Goal: Task Accomplishment & Management: Complete application form

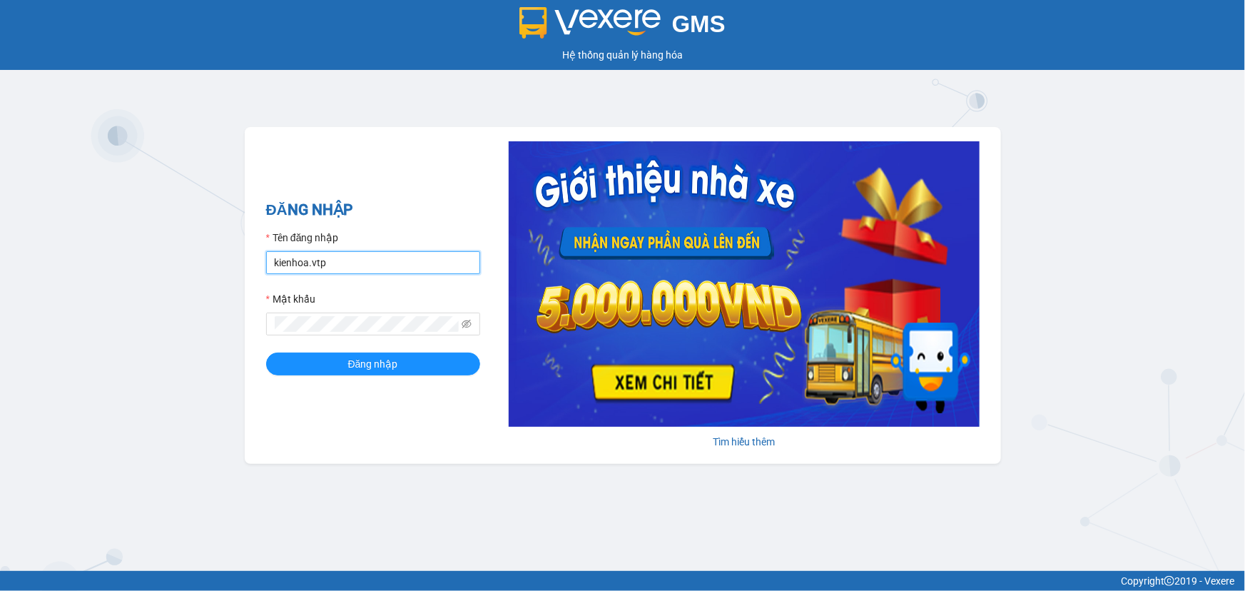
drag, startPoint x: 348, startPoint y: 264, endPoint x: 0, endPoint y: 248, distance: 347.9
click at [0, 248] on div "GMS Hệ thống quản lý hàng hóa ĐĂNG NHẬP Tên đăng nhập kienhoa.vtp Mật khẩu Đăng…" at bounding box center [622, 285] width 1245 height 571
type input "congphat.vtp"
click at [348, 313] on span at bounding box center [373, 324] width 214 height 23
click at [277, 327] on span at bounding box center [373, 324] width 214 height 23
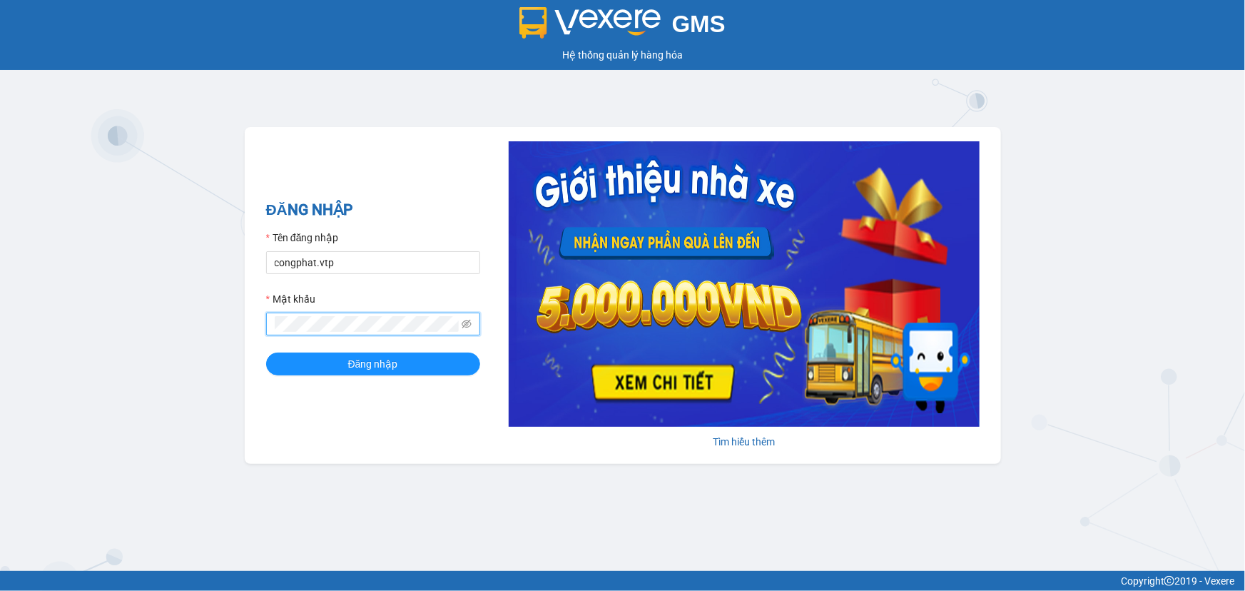
drag, startPoint x: 352, startPoint y: 333, endPoint x: 0, endPoint y: 328, distance: 351.9
click at [0, 342] on div "GMS Hệ thống quản lý hàng hóa ĐĂNG NHẬP Tên đăng nhập congphat.vtp Mật khẩu Đăn…" at bounding box center [622, 285] width 1245 height 571
click at [266, 353] on button "Đăng nhập" at bounding box center [373, 364] width 214 height 23
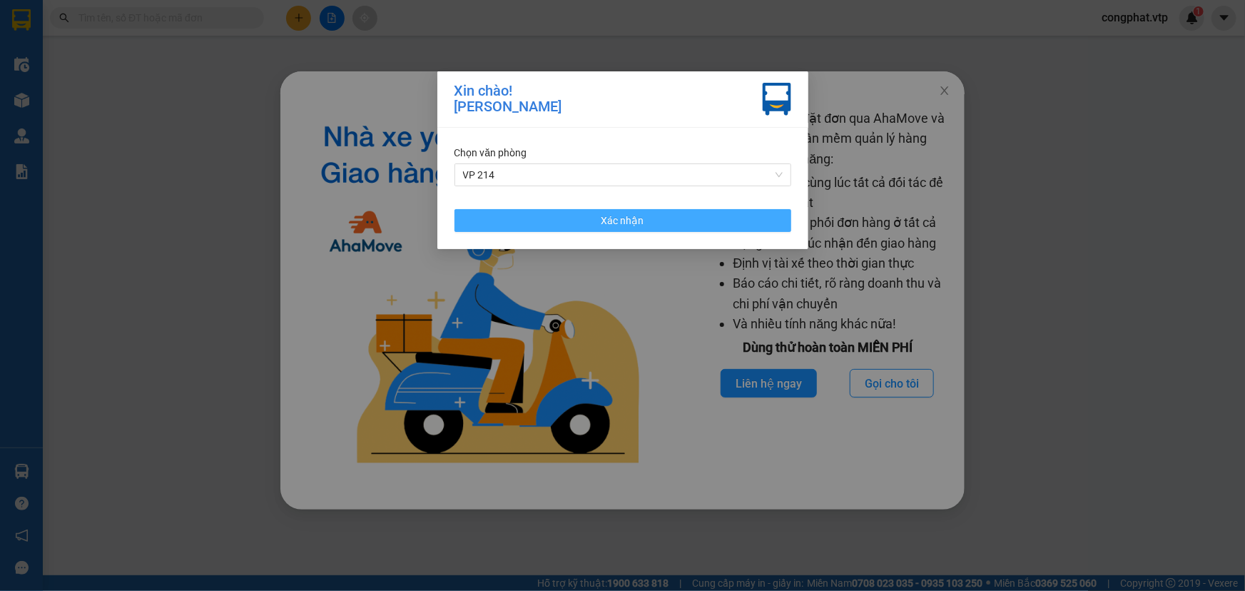
click at [631, 223] on span "Xác nhận" at bounding box center [623, 221] width 43 height 16
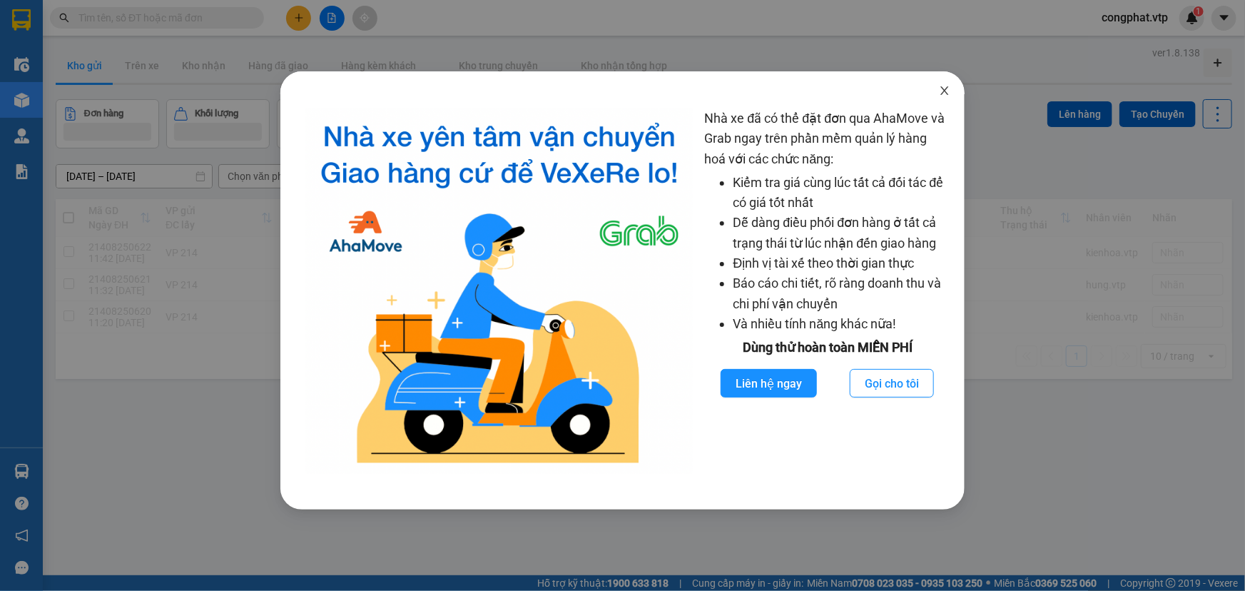
click at [942, 84] on span "Close" at bounding box center [945, 91] width 40 height 40
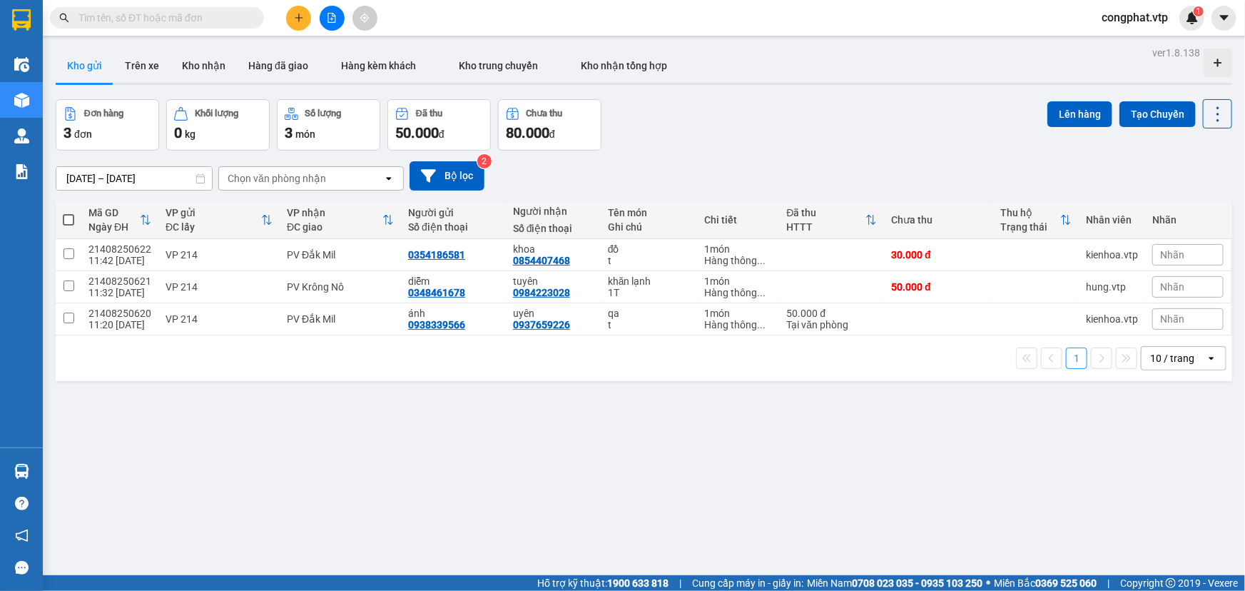
click at [295, 24] on button at bounding box center [298, 18] width 25 height 25
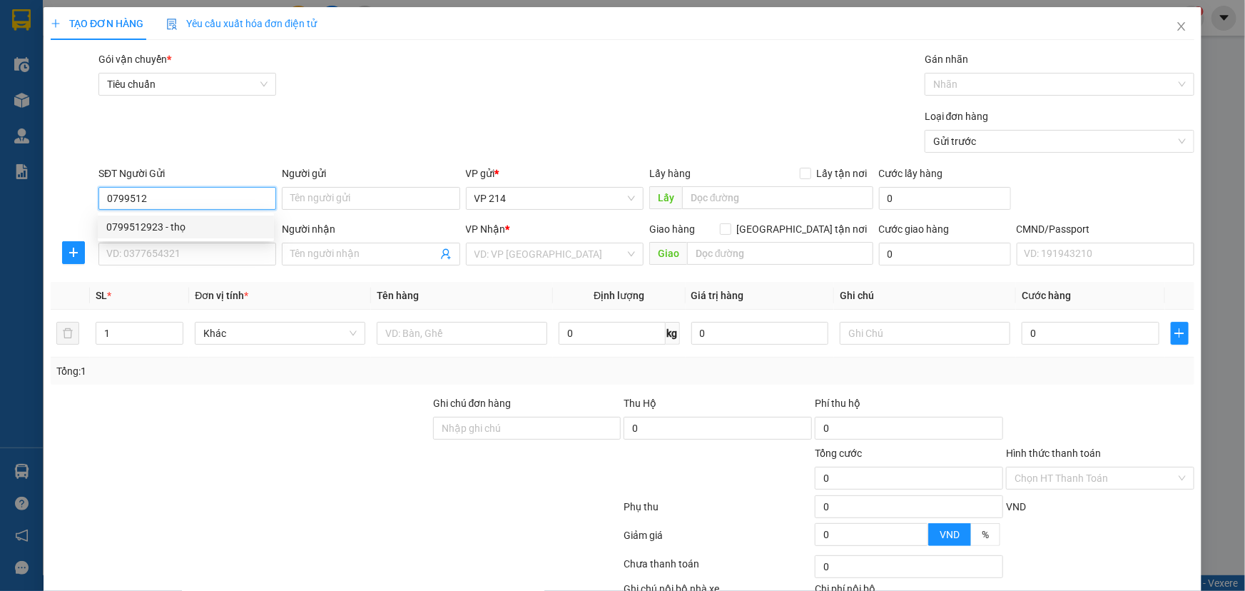
click at [185, 236] on div "0799512923 - thọ" at bounding box center [186, 227] width 176 height 23
type input "0799512923"
type input "thọ"
type input "0799512923"
type input "thọ"
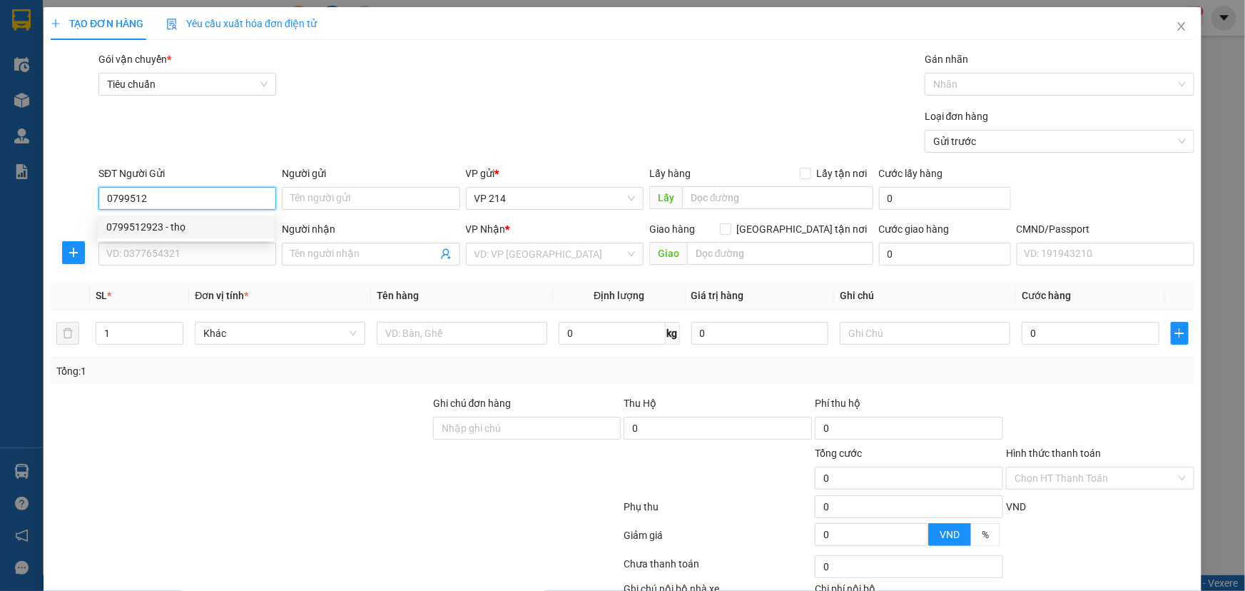
type input "1276532 HITEK"
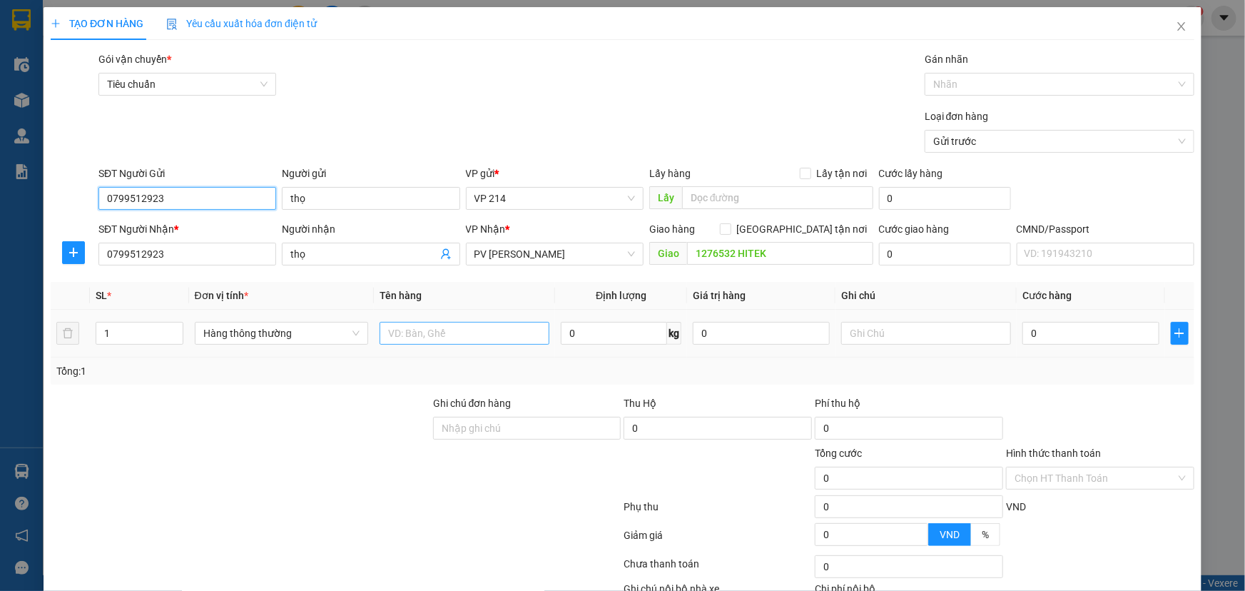
type input "0799512923"
click at [401, 329] on input "text" at bounding box center [465, 333] width 170 height 23
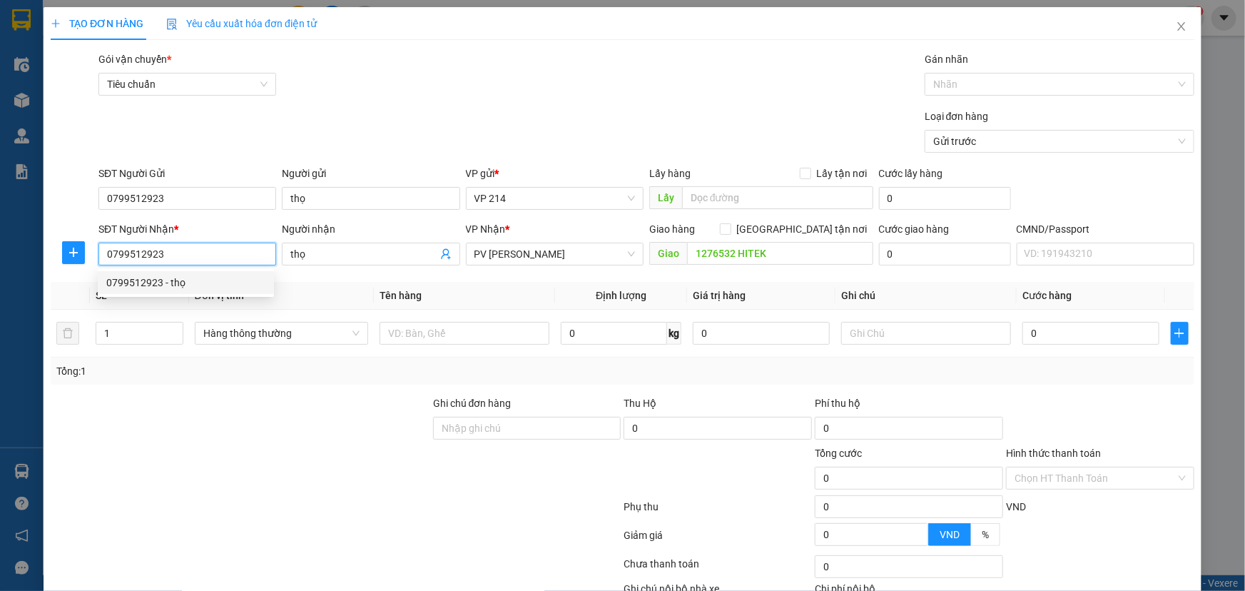
click at [213, 251] on input "0799512923" at bounding box center [187, 254] width 178 height 23
drag, startPoint x: 209, startPoint y: 252, endPoint x: 0, endPoint y: 226, distance: 210.8
click at [0, 226] on div "TẠO ĐƠN HÀNG Yêu cầu xuất hóa đơn điện tử Transit Pickup Surcharge Ids Transit …" at bounding box center [622, 295] width 1245 height 591
type input "0868780093"
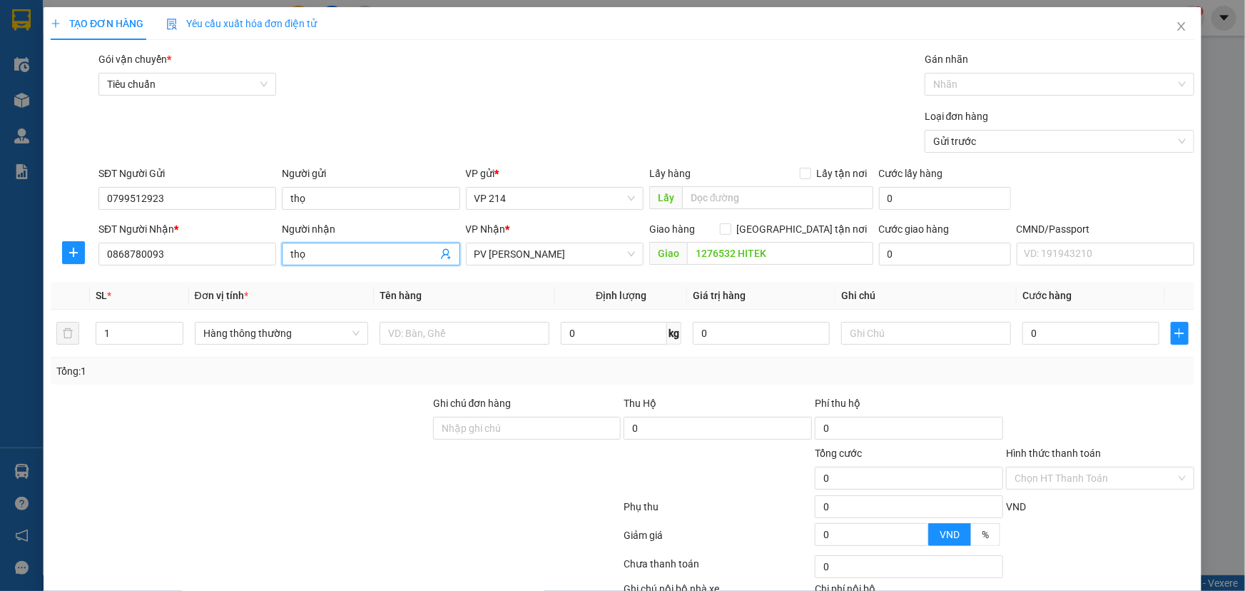
drag, startPoint x: 349, startPoint y: 258, endPoint x: 0, endPoint y: 173, distance: 359.2
click at [0, 191] on div "TẠO ĐƠN HÀNG Yêu cầu xuất hóa đơn điện tử Transit Pickup Surcharge Ids Transit …" at bounding box center [622, 295] width 1245 height 591
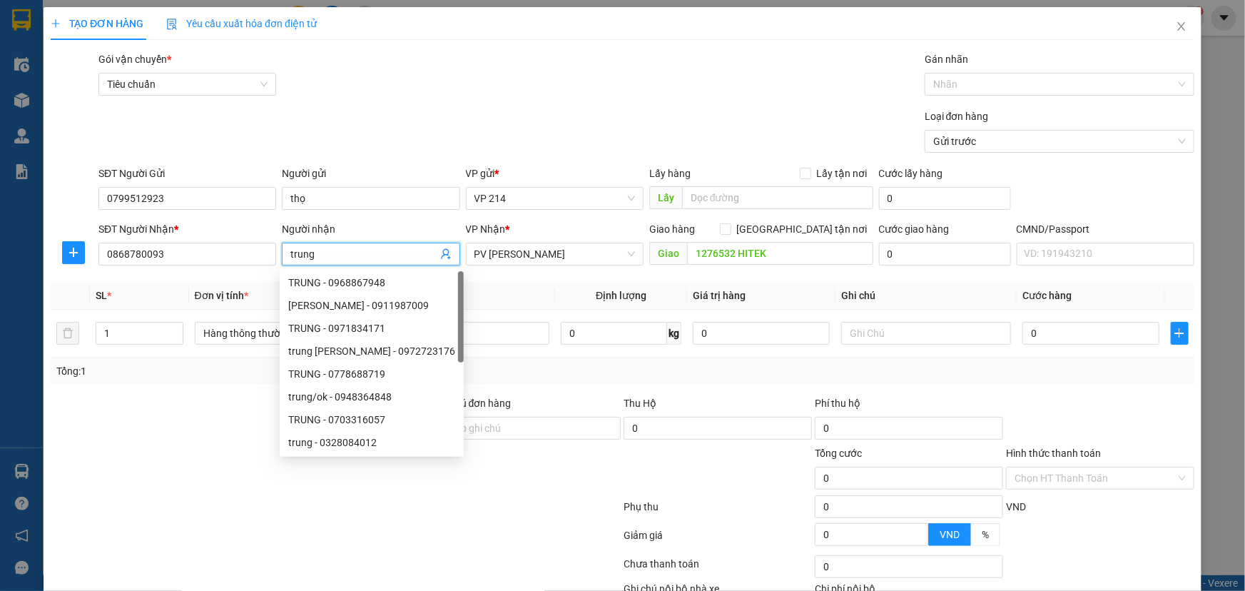
drag, startPoint x: 550, startPoint y: 253, endPoint x: 228, endPoint y: 268, distance: 322.9
click at [228, 268] on div "SĐT Người Nhận * 0868780093 Người nhận trung VP Nhận * PV [PERSON_NAME] hàng Gi…" at bounding box center [647, 246] width 1102 height 50
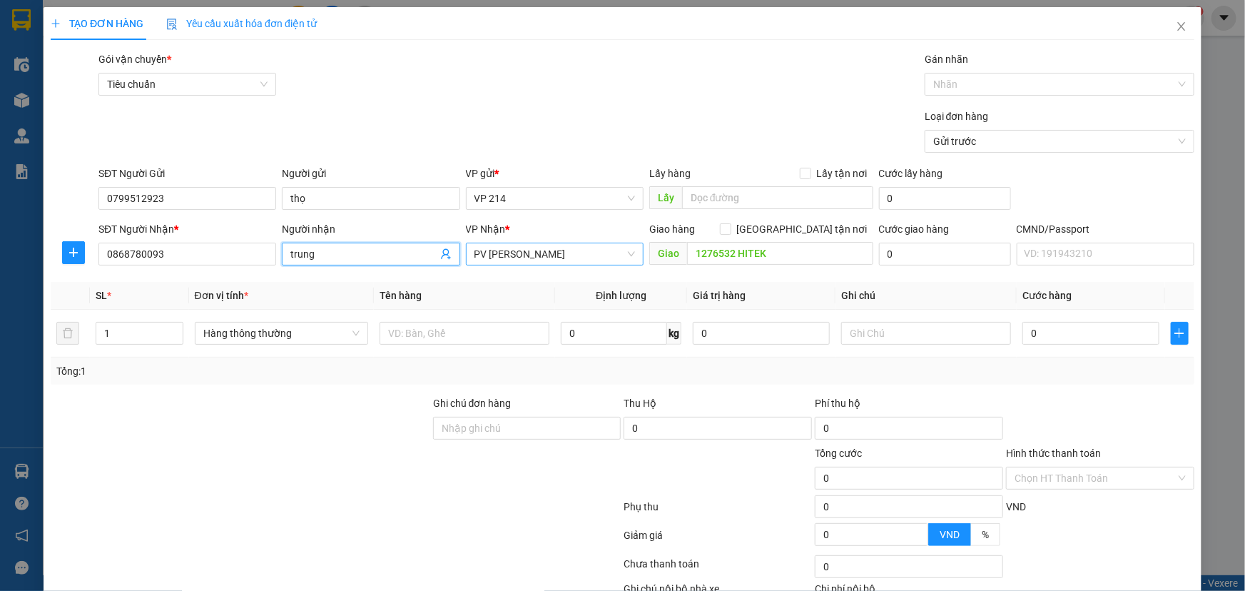
click at [602, 263] on span "PV [PERSON_NAME]" at bounding box center [555, 253] width 161 height 21
type input "trung"
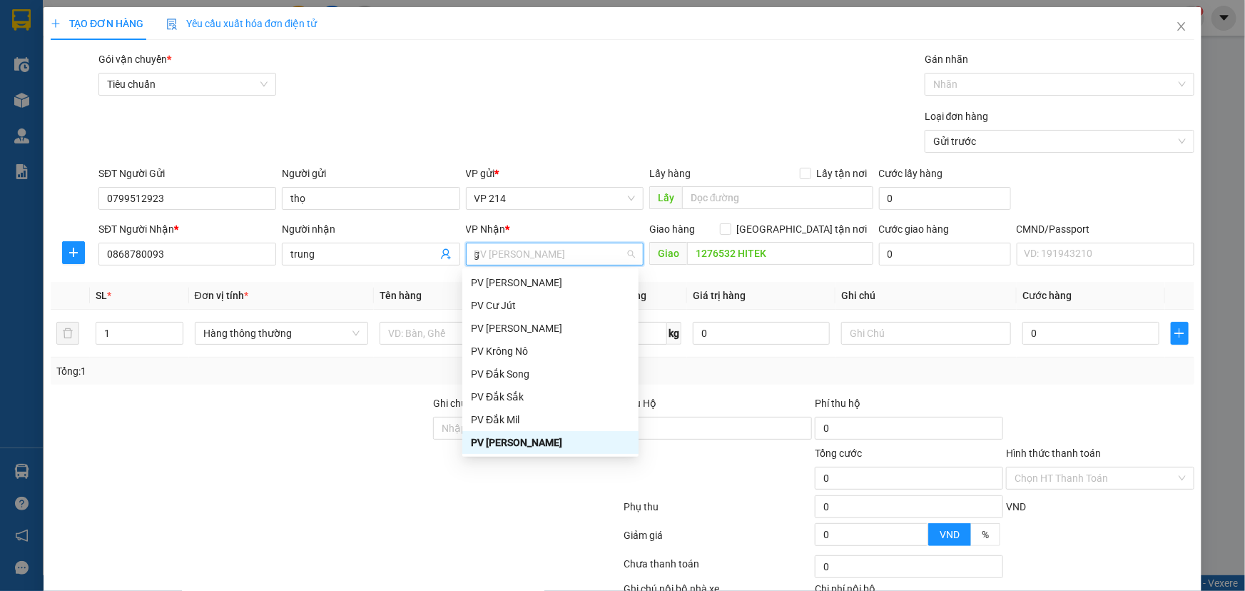
scroll to position [57, 0]
type input "gn"
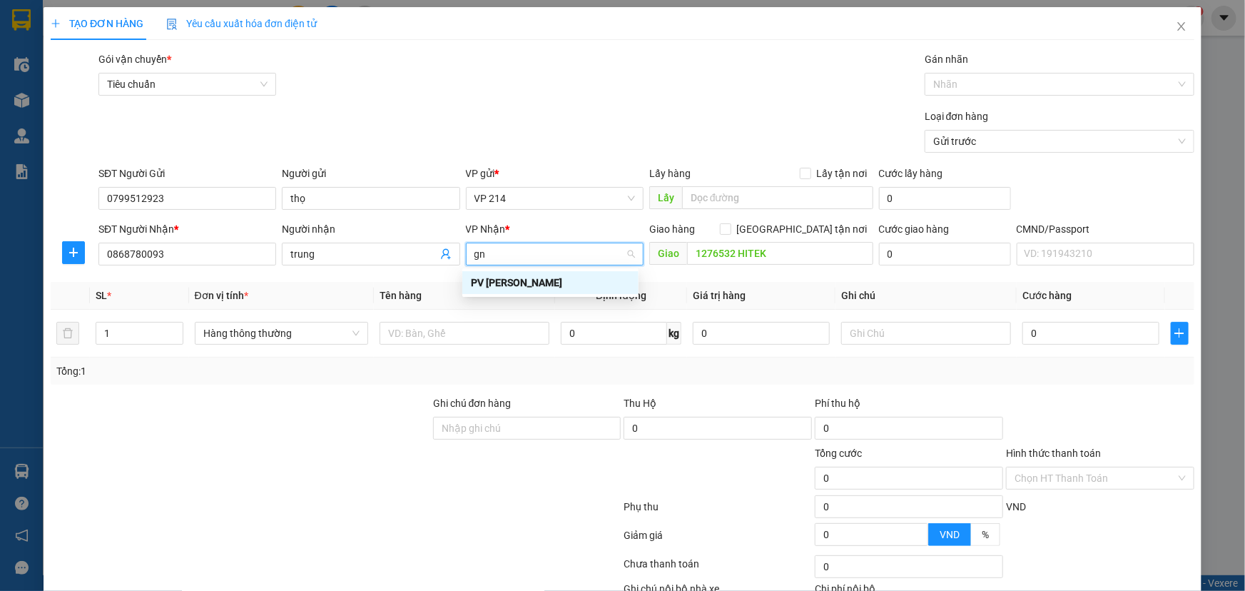
scroll to position [0, 0]
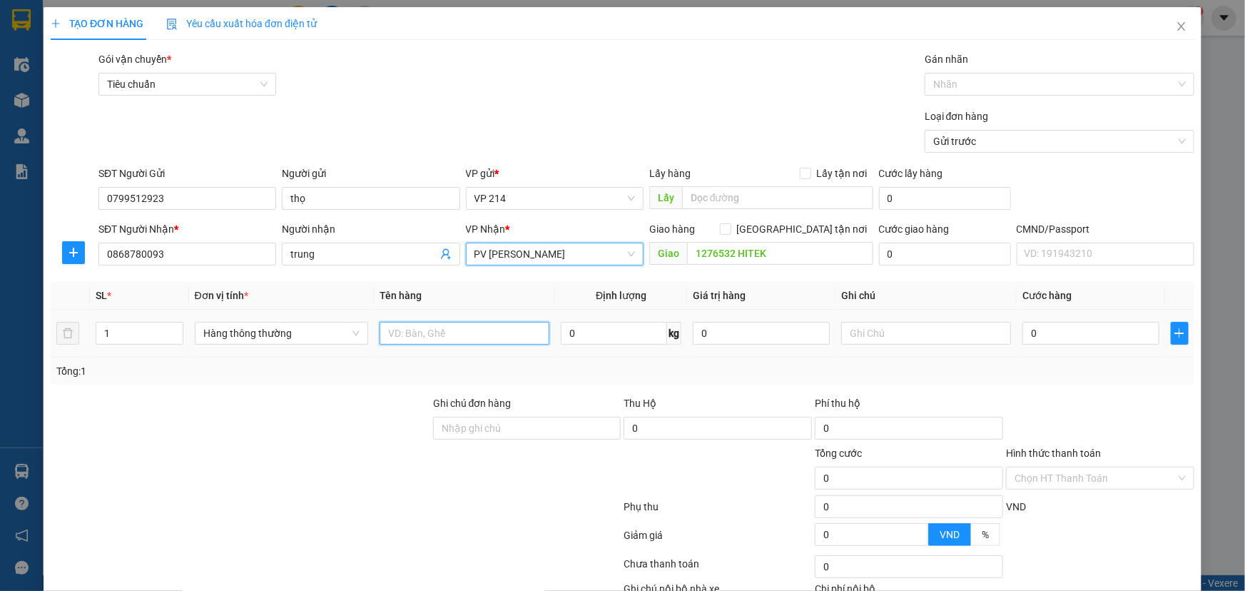
click at [455, 338] on input "text" at bounding box center [465, 333] width 170 height 23
drag, startPoint x: 155, startPoint y: 339, endPoint x: 0, endPoint y: 355, distance: 155.7
click at [0, 352] on div "TẠO ĐƠN HÀNG Yêu cầu xuất hóa đơn điện tử Transit Pickup Surcharge Ids Transit …" at bounding box center [622, 295] width 1245 height 591
type input "2"
click at [457, 338] on input "text" at bounding box center [465, 333] width 170 height 23
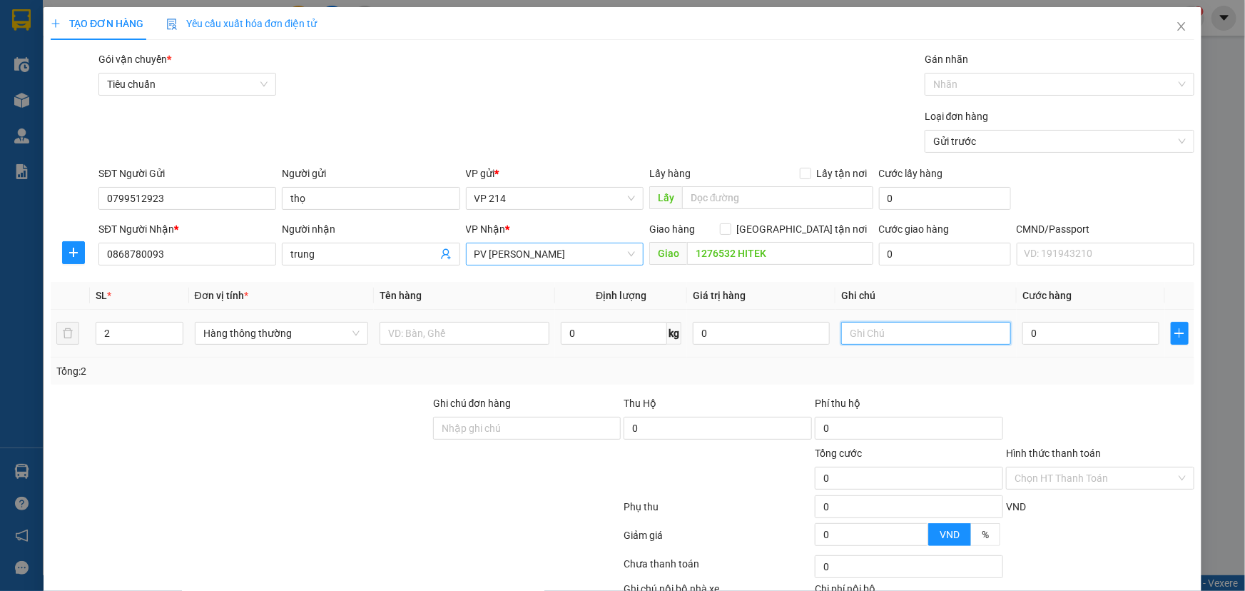
click at [938, 328] on input "text" at bounding box center [926, 333] width 170 height 23
type input "1t1b"
click at [1075, 342] on input "0" at bounding box center [1091, 333] width 137 height 23
type input "8"
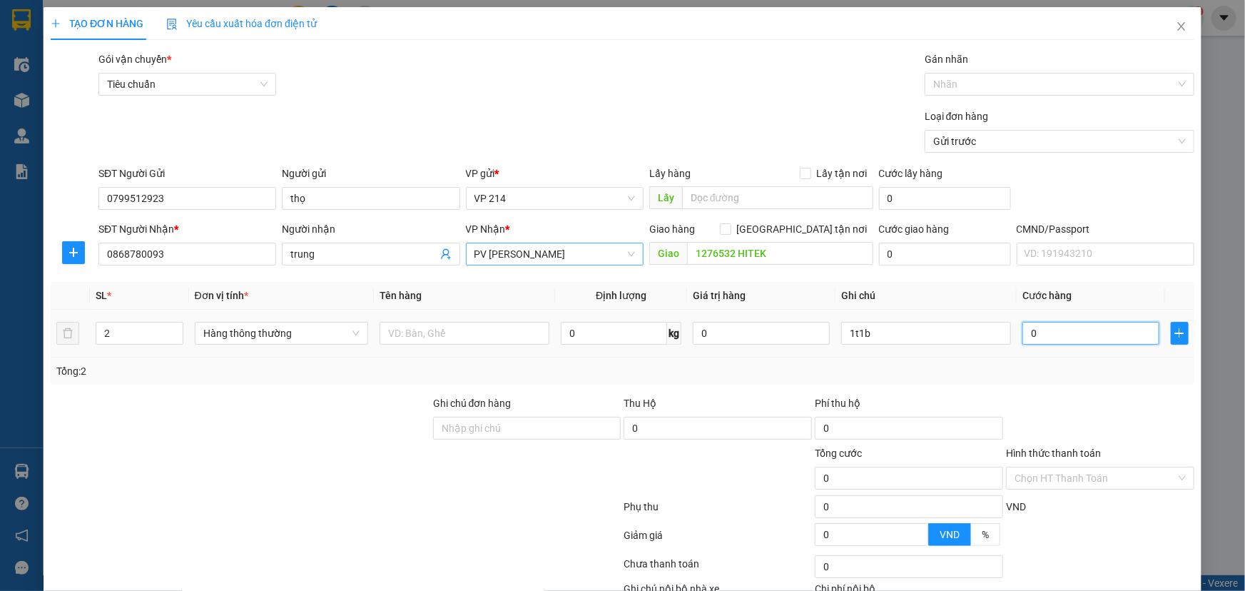
type input "8"
type input "80"
type input "800"
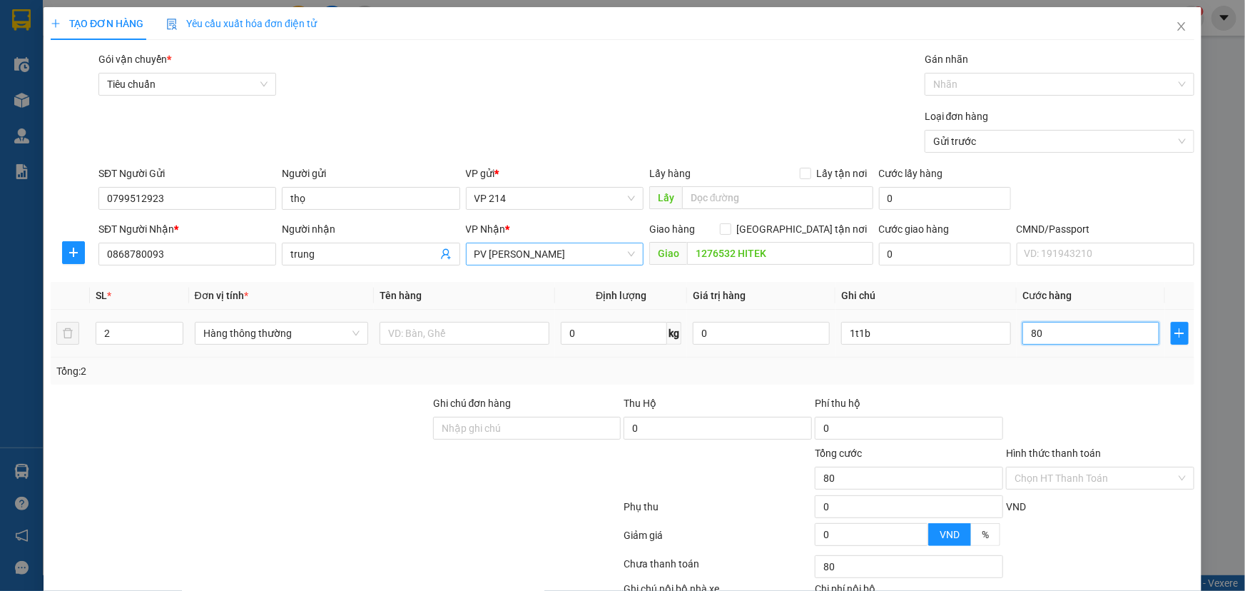
type input "800"
type input "8.000"
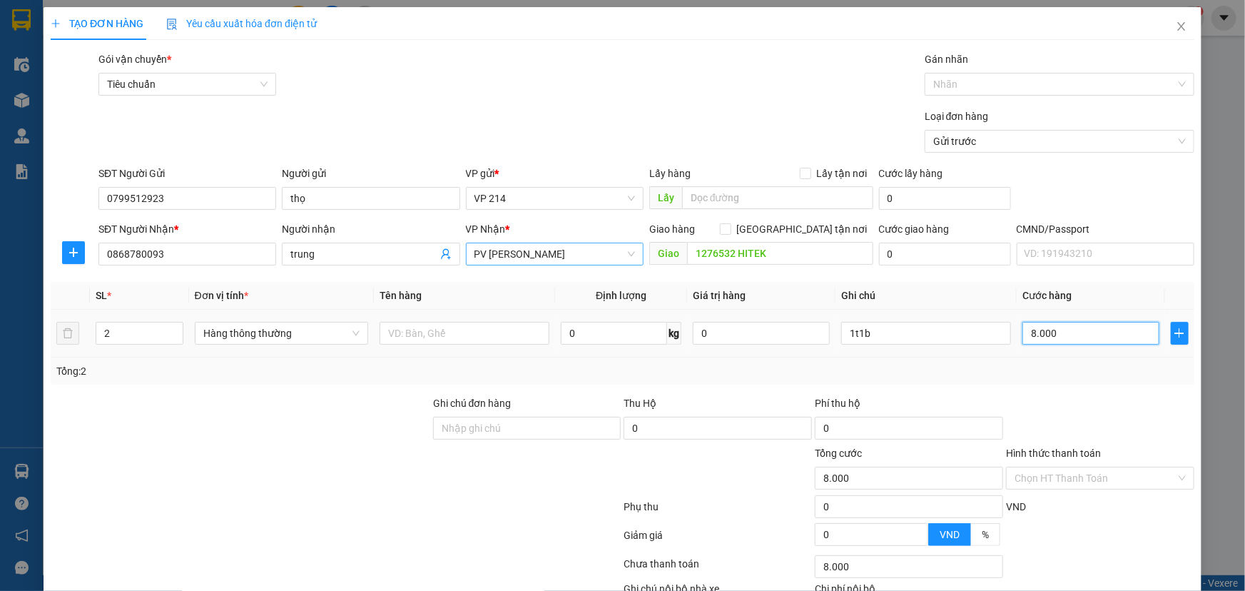
type input "80.000"
click at [492, 340] on input "text" at bounding box center [465, 333] width 170 height 23
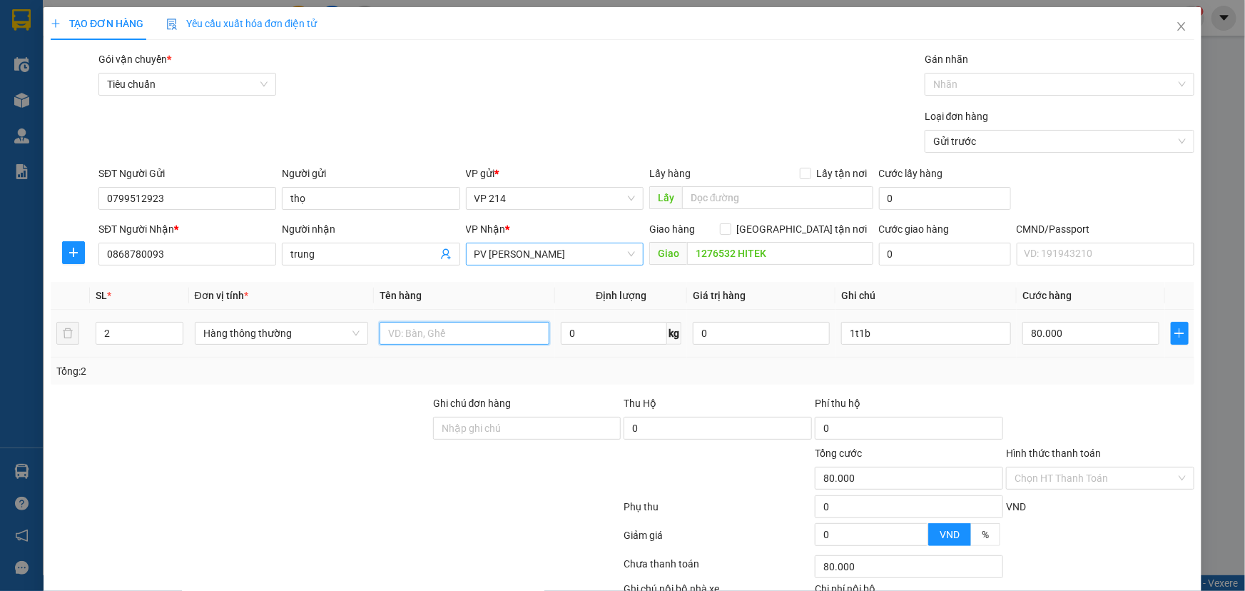
drag, startPoint x: 433, startPoint y: 330, endPoint x: 422, endPoint y: 327, distance: 12.0
click at [422, 327] on input "text" at bounding box center [465, 333] width 170 height 23
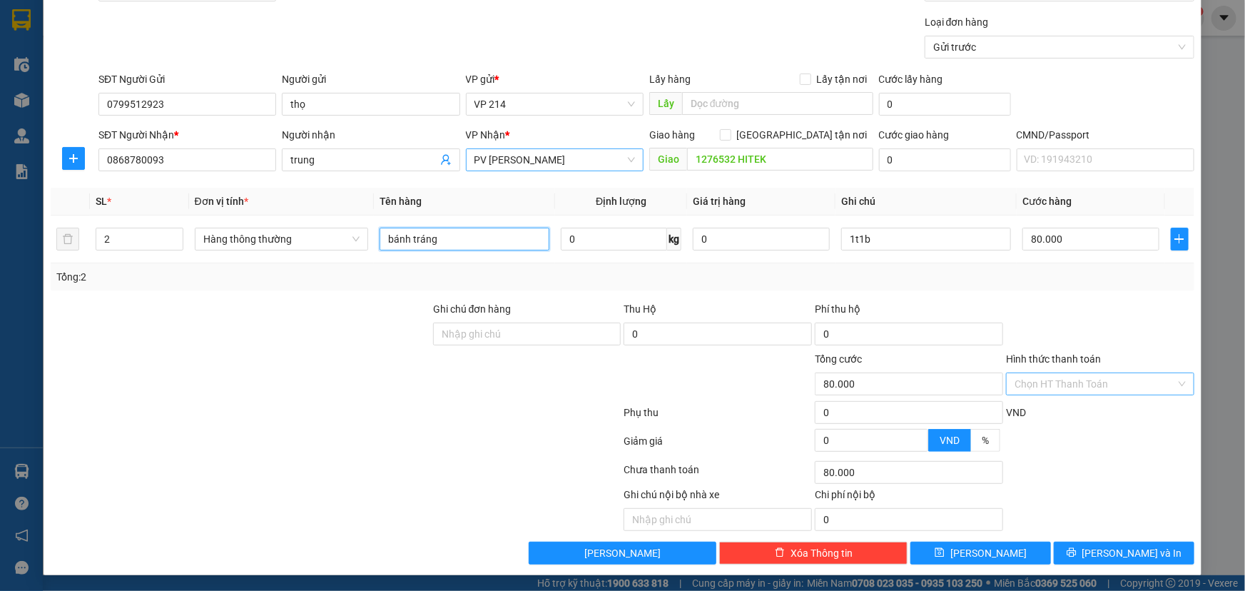
type input "bánh tráng"
click at [1106, 383] on input "Hình thức thanh toán" at bounding box center [1095, 383] width 161 height 21
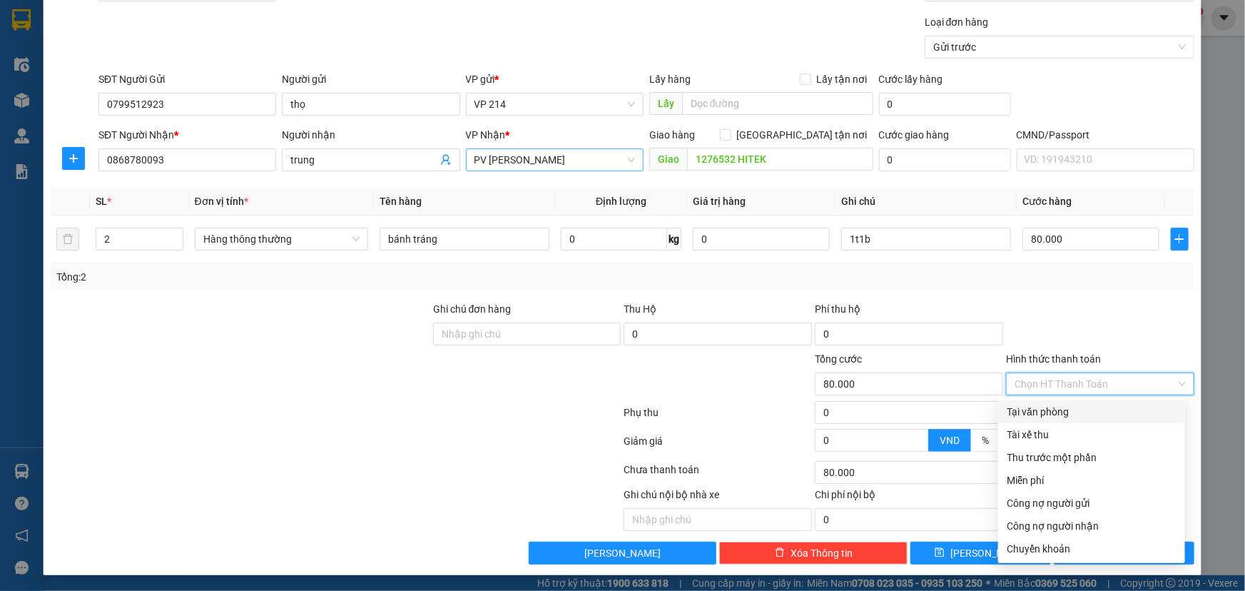
click at [1101, 405] on div "Tại văn phòng" at bounding box center [1092, 412] width 170 height 16
type input "0"
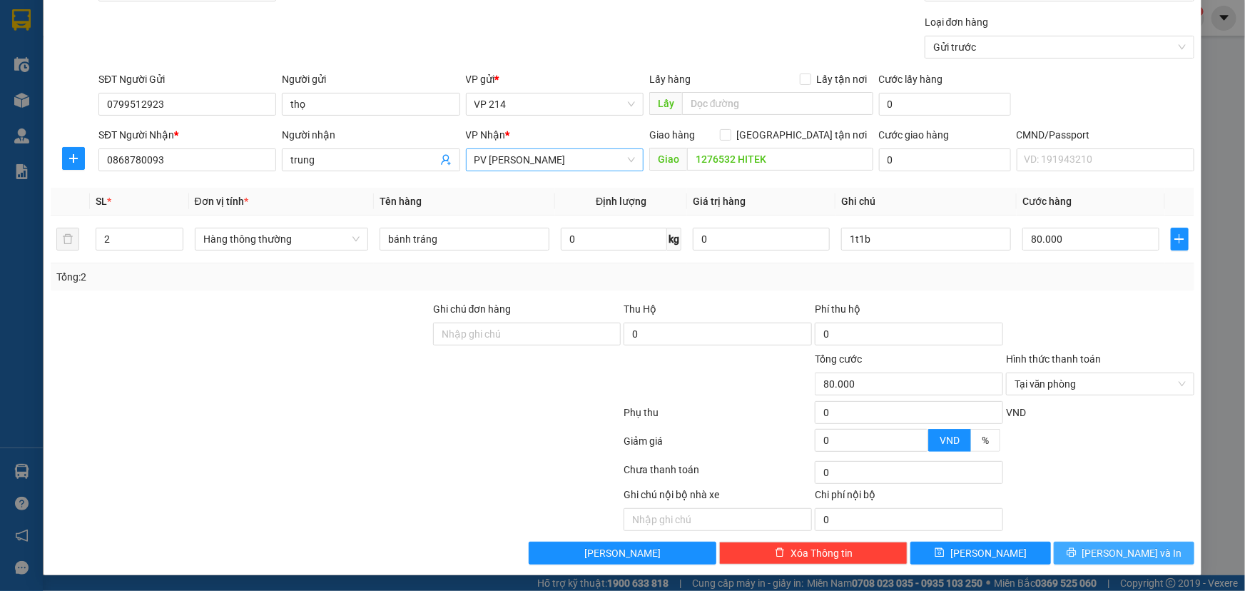
click at [1134, 555] on span "[PERSON_NAME] và In" at bounding box center [1133, 553] width 100 height 16
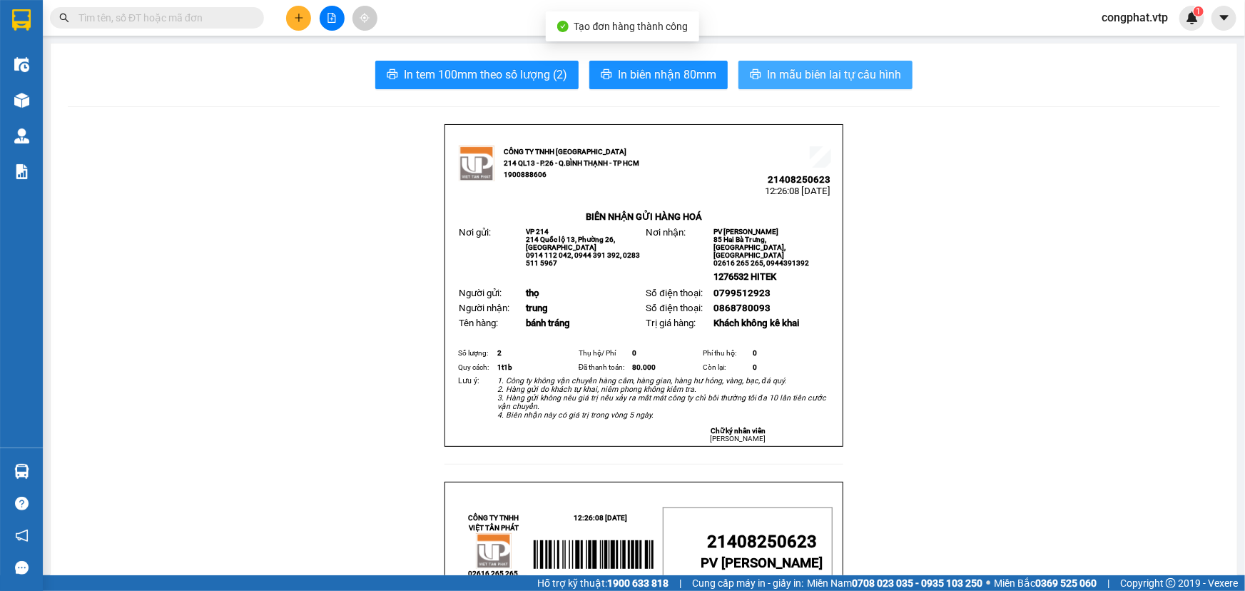
click at [883, 86] on button "In mẫu biên lai tự cấu hình" at bounding box center [826, 75] width 174 height 29
click at [285, 19] on div at bounding box center [331, 18] width 107 height 25
click at [290, 29] on div at bounding box center [331, 18] width 107 height 25
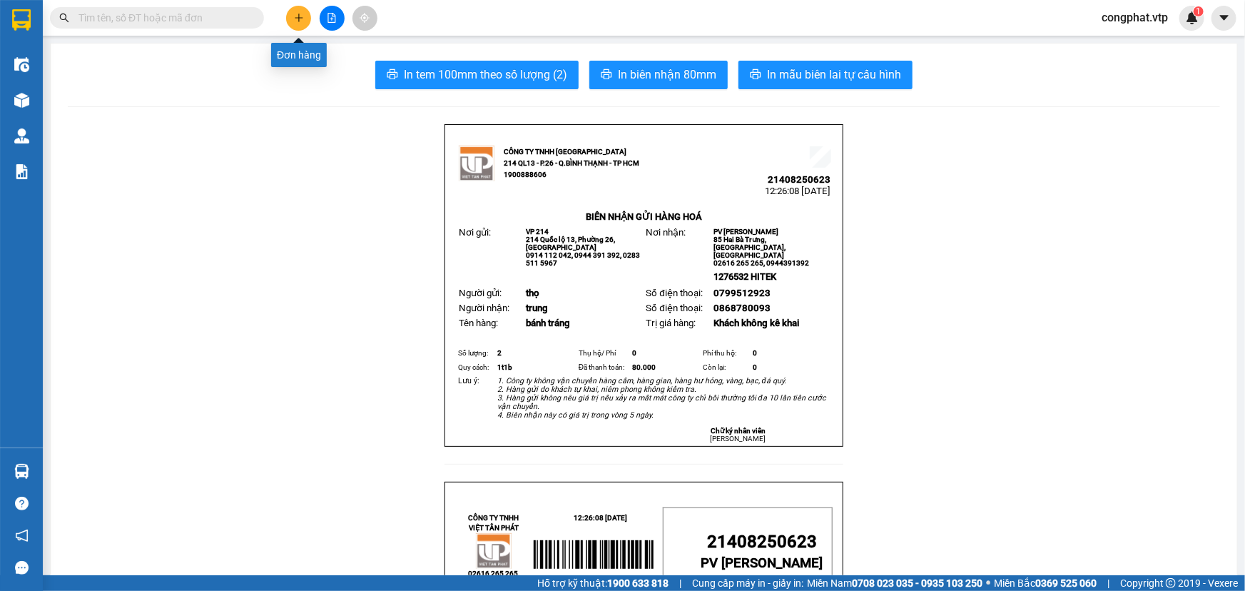
click at [299, 20] on icon "plus" at bounding box center [298, 18] width 1 height 8
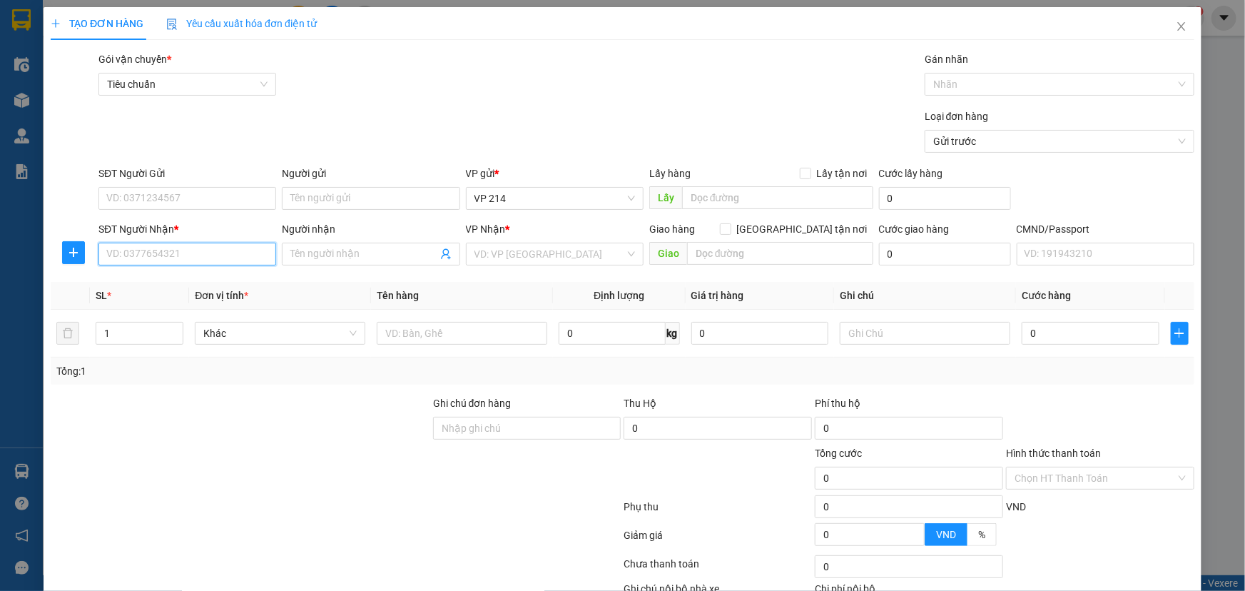
click at [173, 252] on input "SĐT Người Nhận *" at bounding box center [187, 254] width 178 height 23
click at [173, 252] on input "0352649996" at bounding box center [187, 254] width 178 height 23
type input "0352649996"
drag, startPoint x: 326, startPoint y: 253, endPoint x: 333, endPoint y: 238, distance: 16.0
click at [330, 250] on input "Người nhận" at bounding box center [363, 254] width 146 height 16
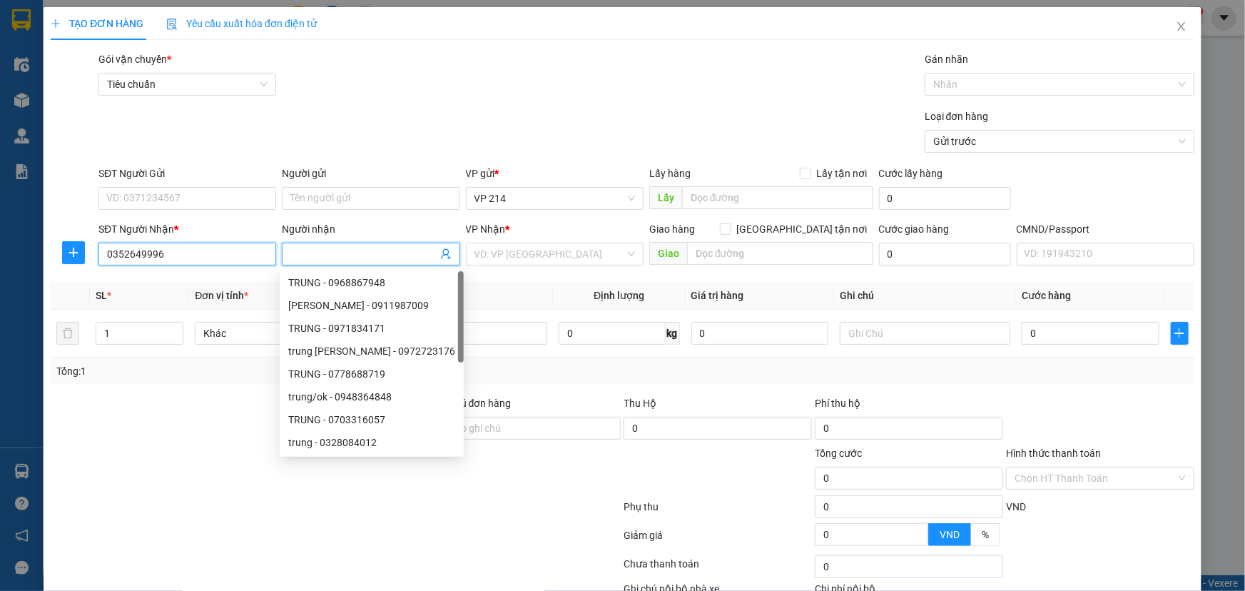
click at [226, 254] on input "0352649996" at bounding box center [187, 254] width 178 height 23
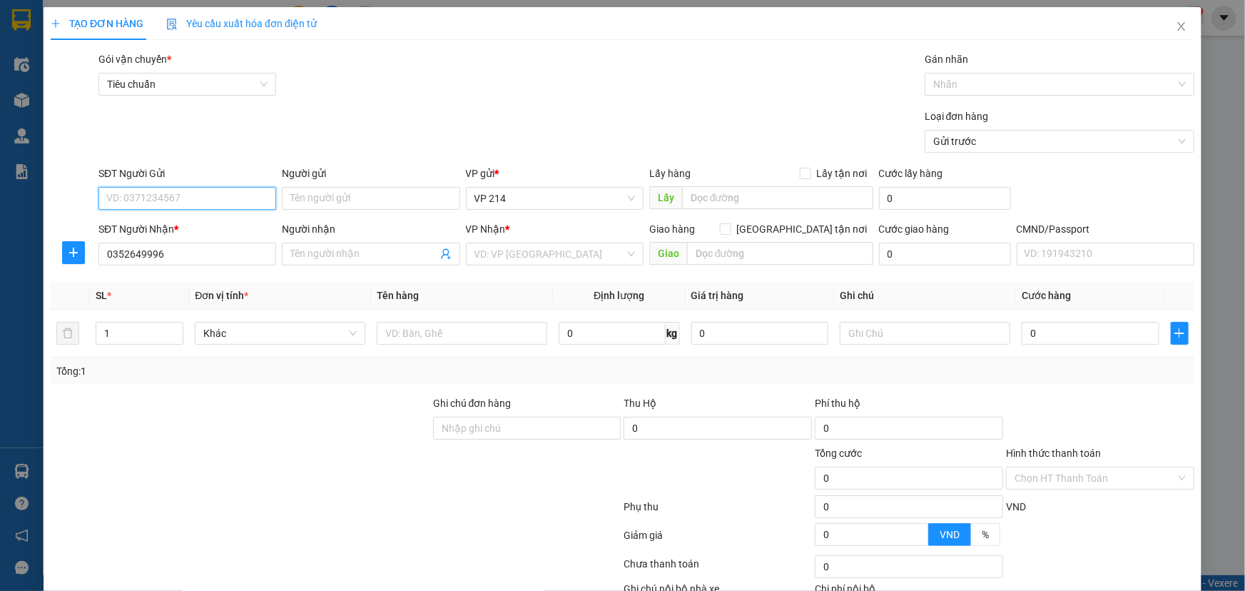
click at [171, 203] on input "SĐT Người Gửi" at bounding box center [187, 198] width 178 height 23
type input "0909661593"
click at [325, 193] on input "Người gửi" at bounding box center [371, 198] width 178 height 23
type input "d"
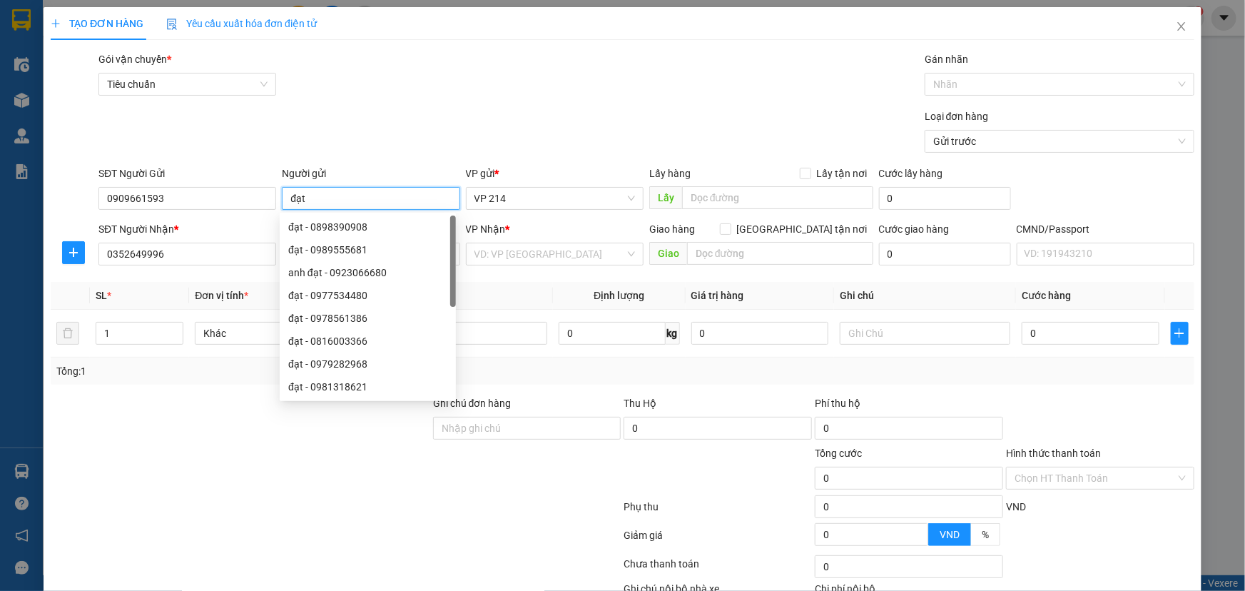
type input "đạt"
click at [557, 64] on div "Gói vận chuyển * Tiêu chuẩn Gán nhãn Nhãn" at bounding box center [647, 76] width 1102 height 50
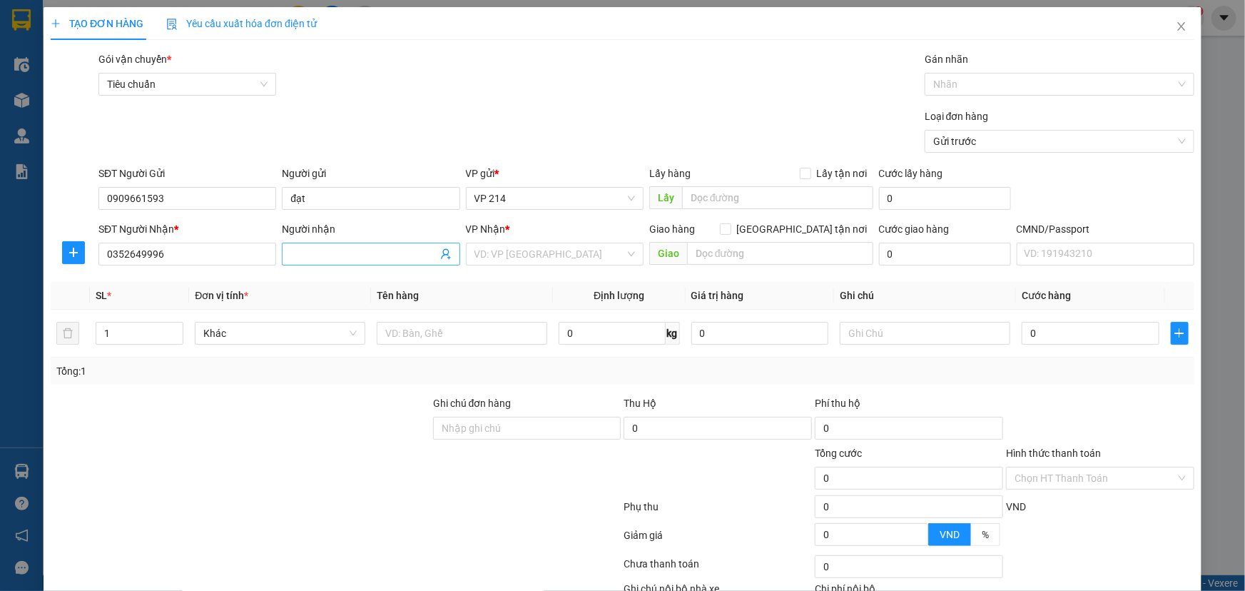
click at [327, 259] on input "Người nhận" at bounding box center [363, 254] width 146 height 16
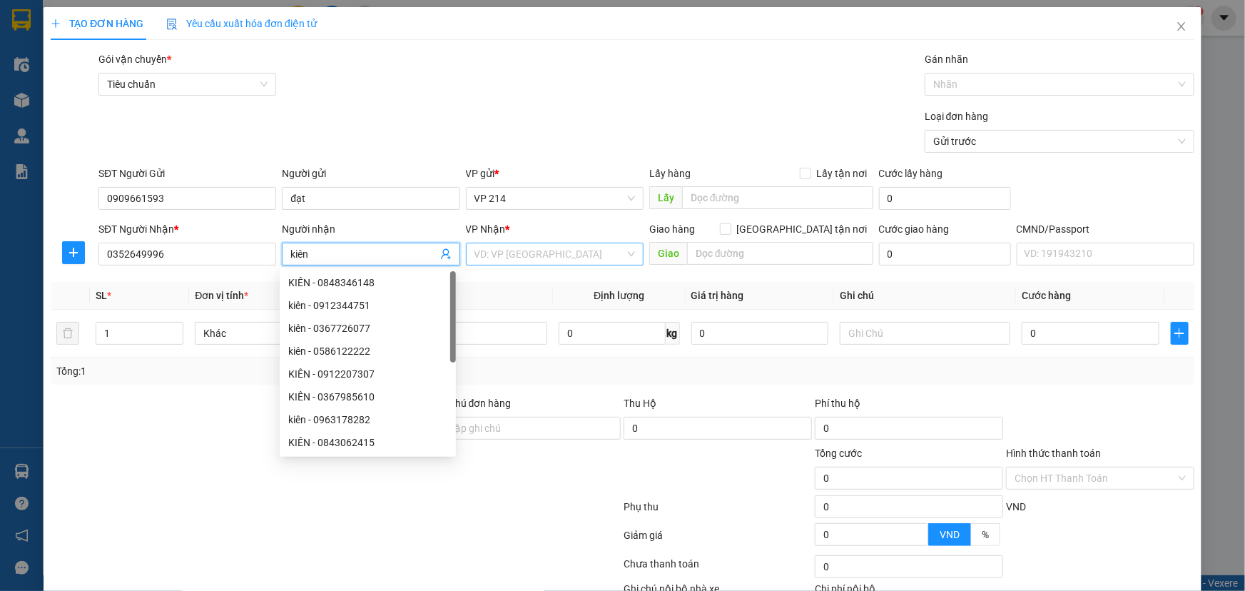
type input "kiên"
click at [512, 247] on input "search" at bounding box center [550, 253] width 151 height 21
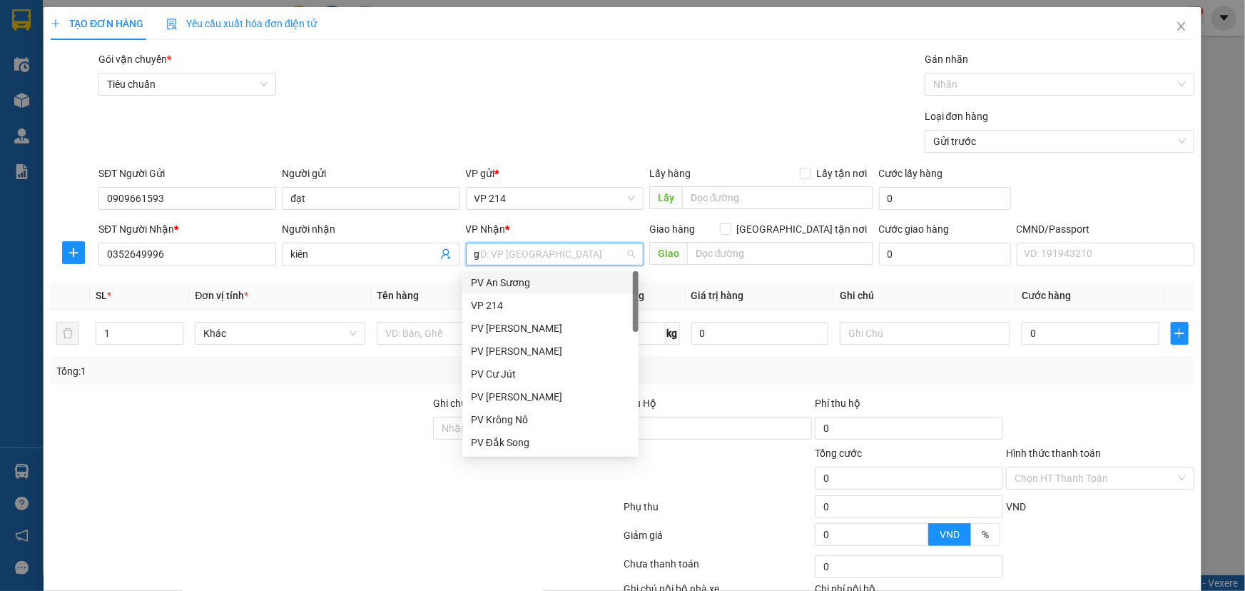
type input "gn"
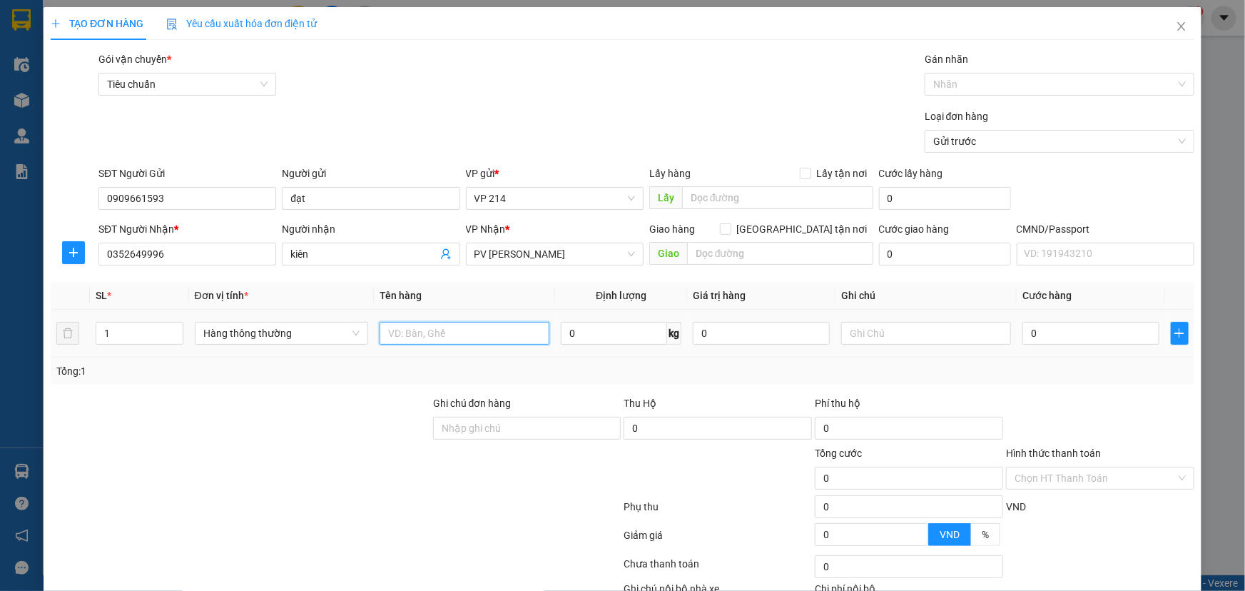
click at [421, 335] on input "text" at bounding box center [465, 333] width 170 height 23
type input "k"
click at [1059, 327] on input "0" at bounding box center [1091, 333] width 137 height 23
type input "4"
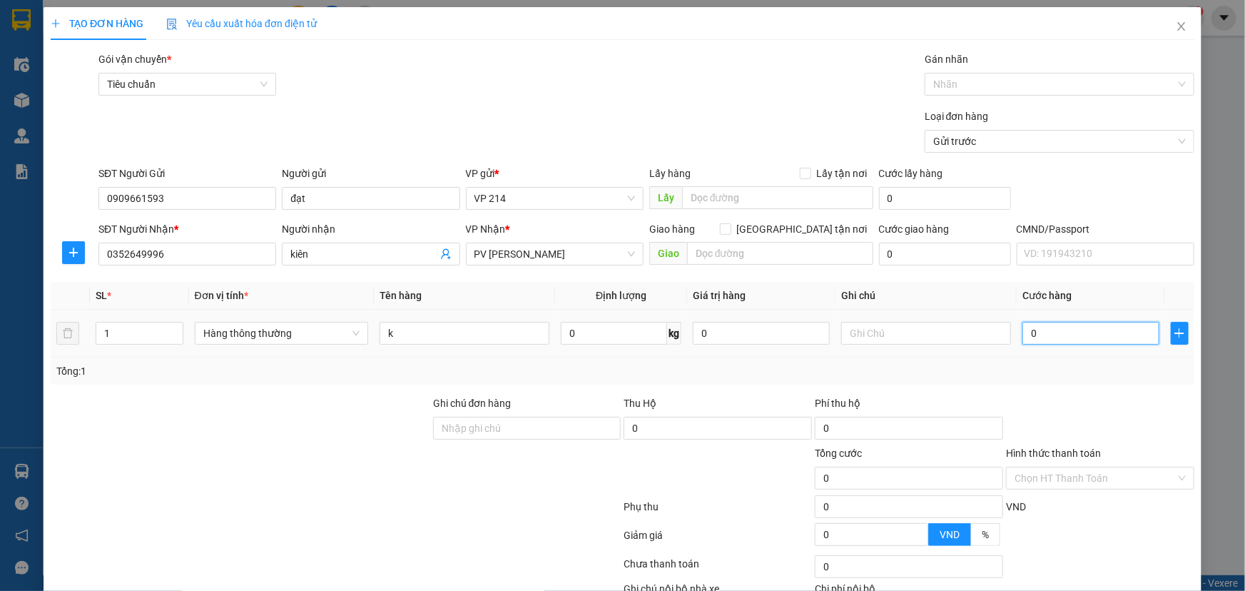
type input "4"
type input "40"
type input "400"
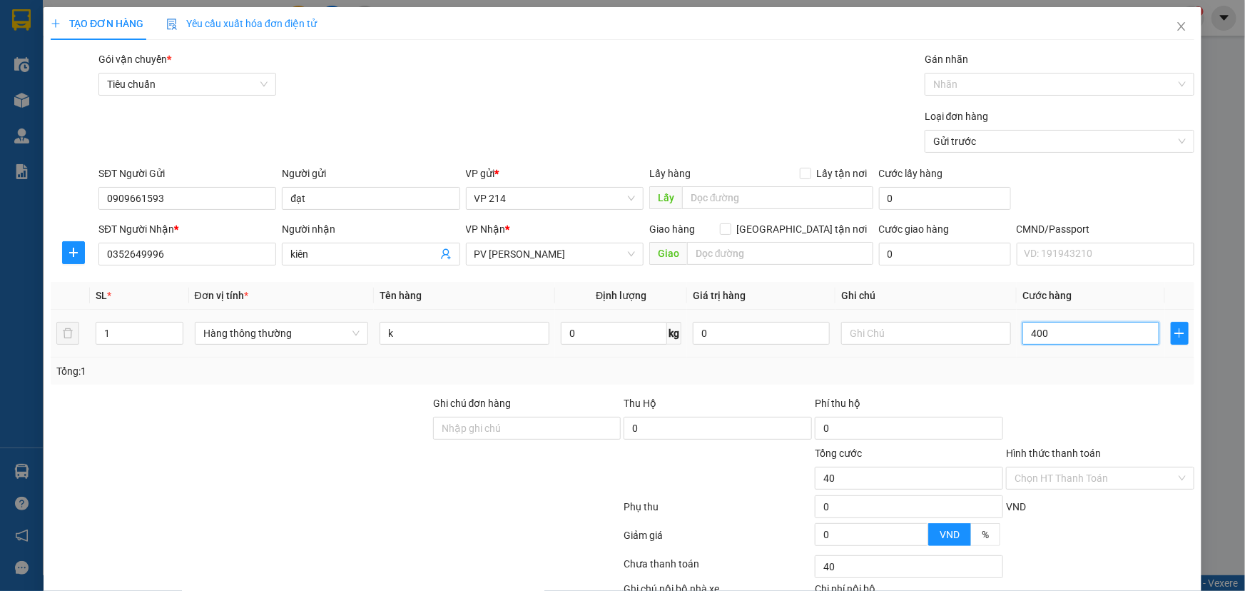
type input "400"
type input "4.000"
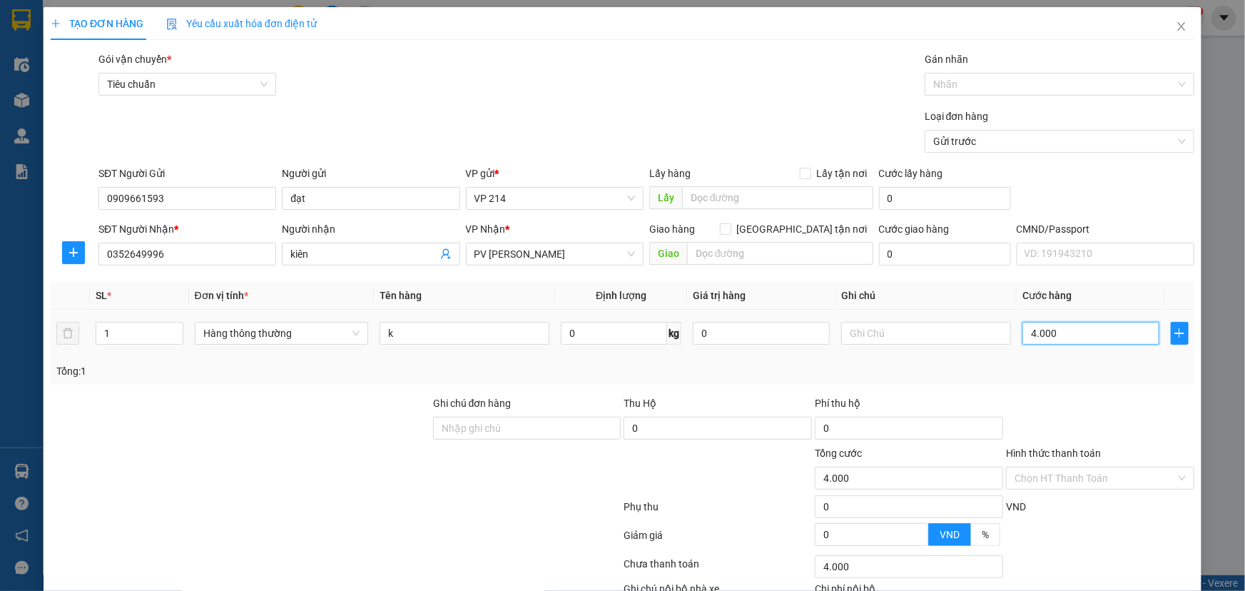
type input "40.000"
click at [910, 328] on input "text" at bounding box center [926, 333] width 170 height 23
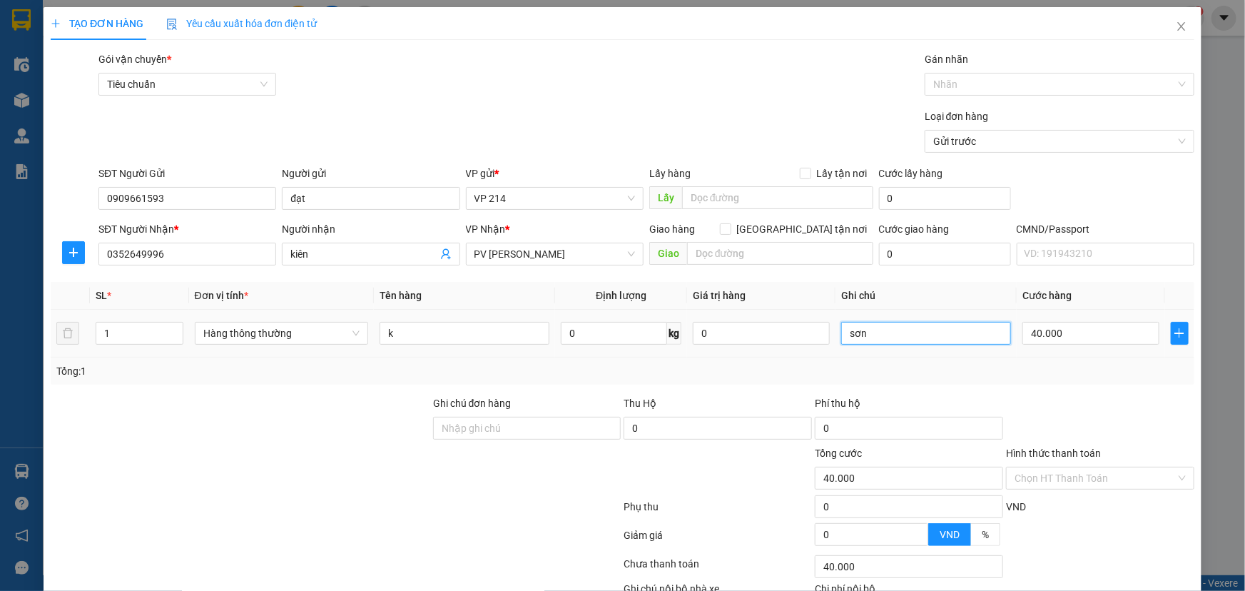
scroll to position [94, 0]
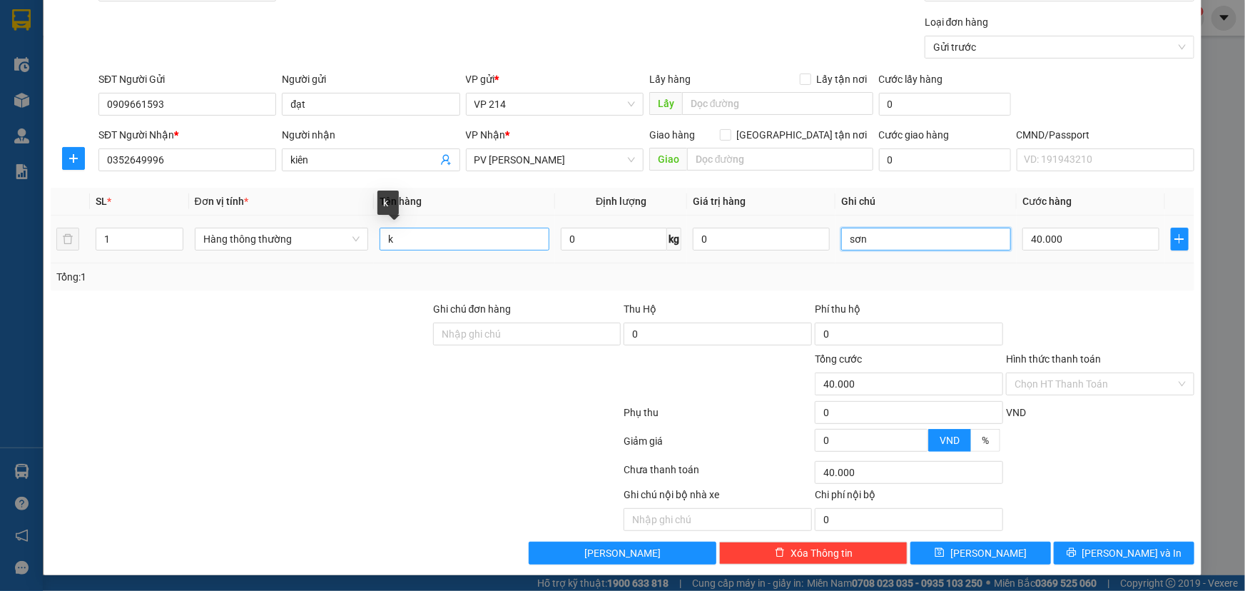
type input "sơn"
drag, startPoint x: 471, startPoint y: 245, endPoint x: 0, endPoint y: 253, distance: 471.1
click at [0, 263] on div "TẠO ĐƠN HÀNG Yêu cầu xuất hóa đơn điện tử Transit Pickup Surcharge Ids Transit …" at bounding box center [622, 295] width 1245 height 591
type input "sơn"
drag, startPoint x: 912, startPoint y: 230, endPoint x: 295, endPoint y: 232, distance: 617.4
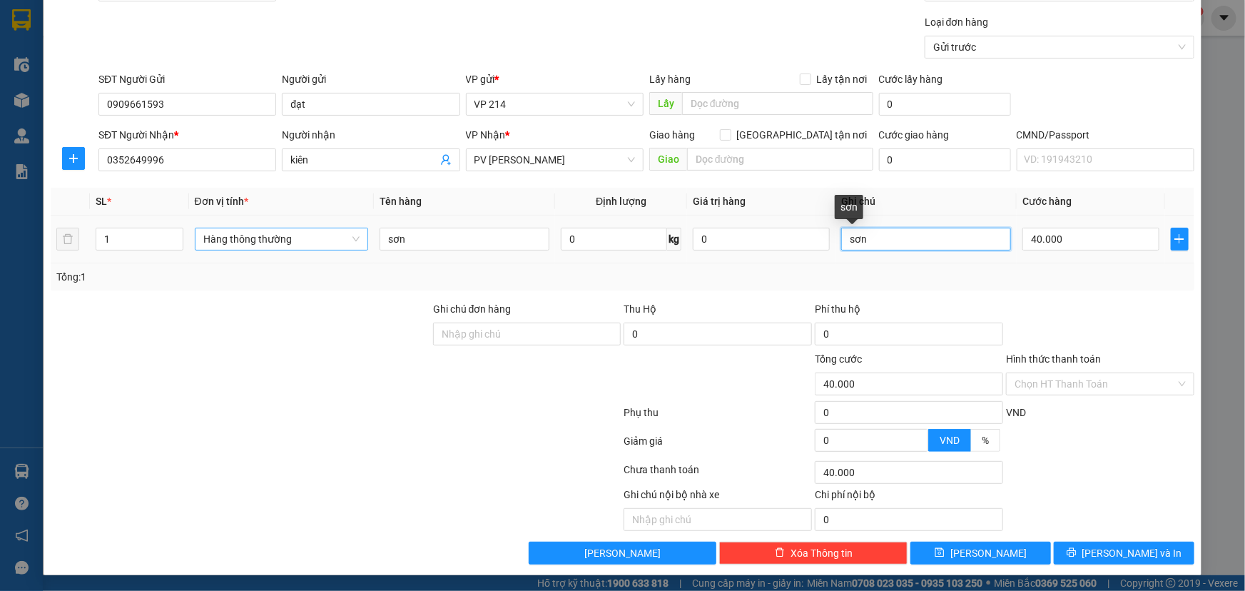
click at [320, 236] on tr "1 Hàng thông thường sơn 0 kg 0 sơn 40.000" at bounding box center [623, 240] width 1144 height 48
type input "k"
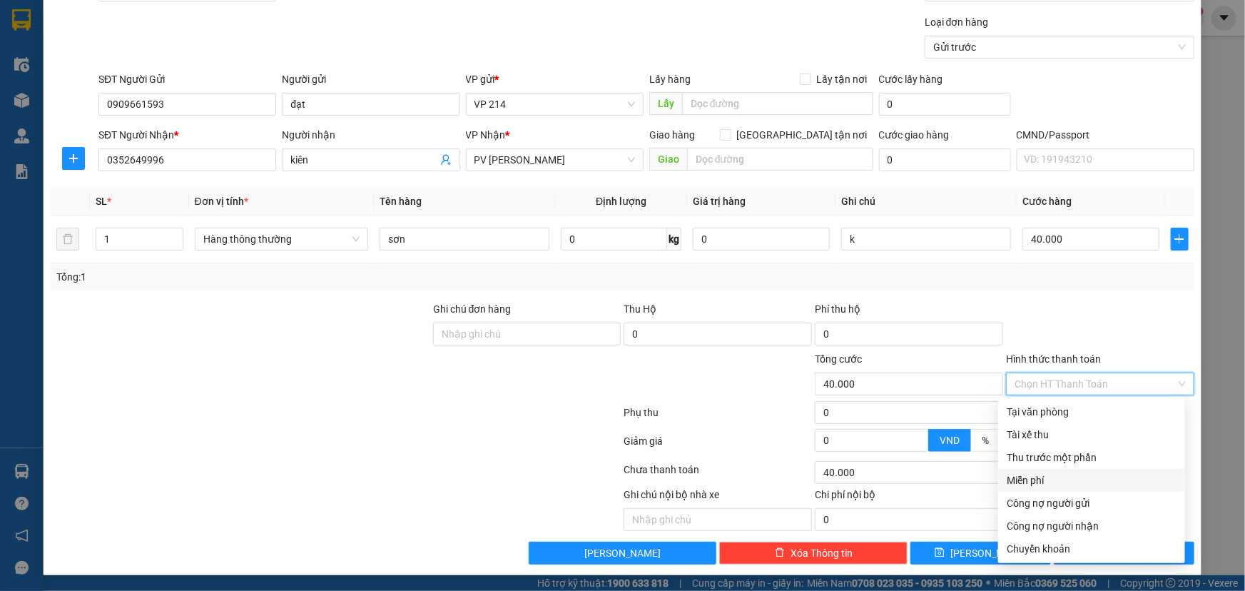
drag, startPoint x: 1056, startPoint y: 385, endPoint x: 999, endPoint y: 547, distance: 171.8
click at [1071, 501] on div "Transit Pickup Surcharge Ids Transit Deliver Surcharge Ids Transit Deliver Surc…" at bounding box center [623, 260] width 1144 height 607
click at [1115, 285] on div "Tổng: 1" at bounding box center [623, 276] width 1144 height 27
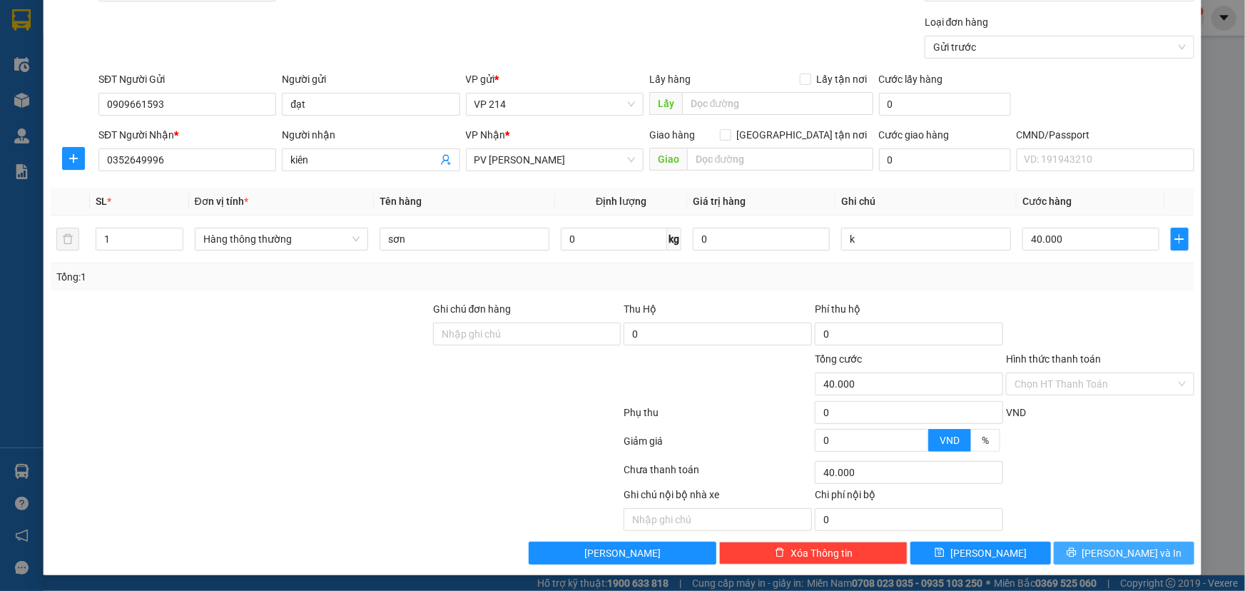
click at [1126, 553] on span "[PERSON_NAME] và In" at bounding box center [1133, 553] width 100 height 16
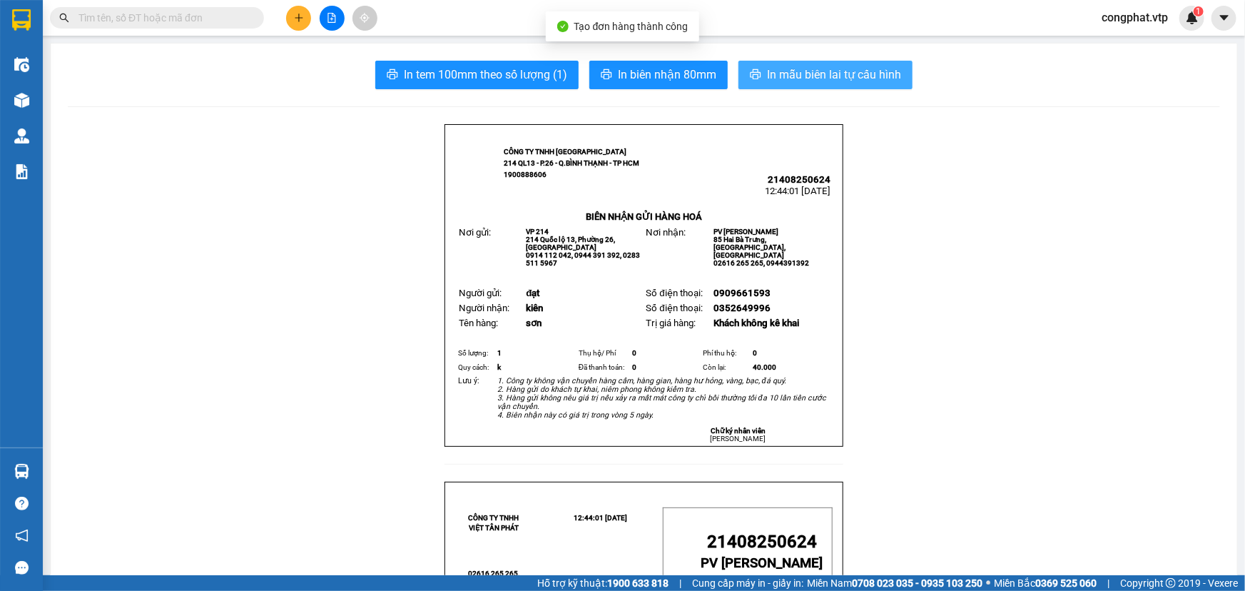
click at [860, 84] on button "In mẫu biên lai tự cấu hình" at bounding box center [826, 75] width 174 height 29
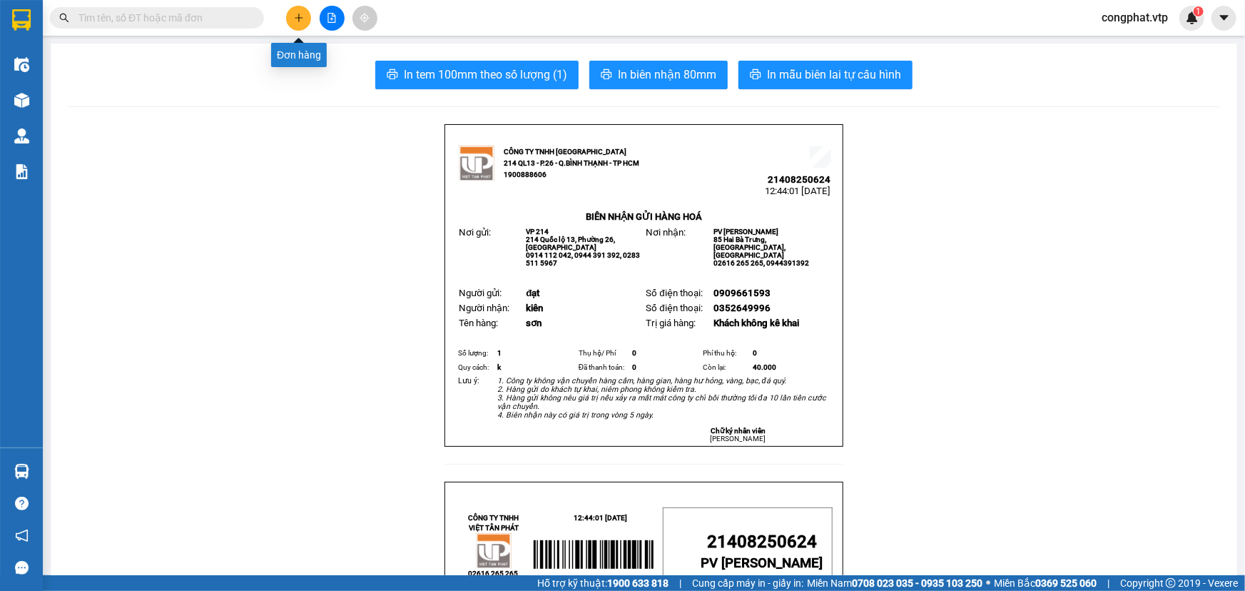
click at [301, 19] on icon "plus" at bounding box center [299, 18] width 10 height 10
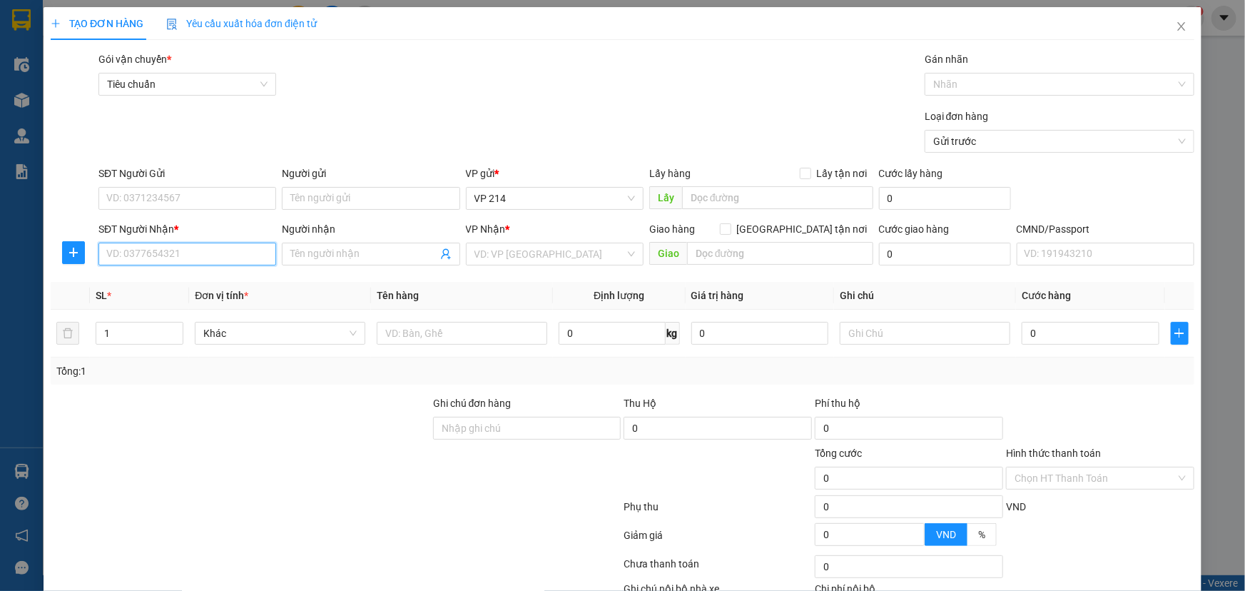
click at [214, 259] on input "SĐT Người Nhận *" at bounding box center [187, 254] width 178 height 23
type input "0848483456"
click at [211, 271] on div "0848483456 - hải" at bounding box center [186, 282] width 176 height 23
type input "hải"
type input "0848483456"
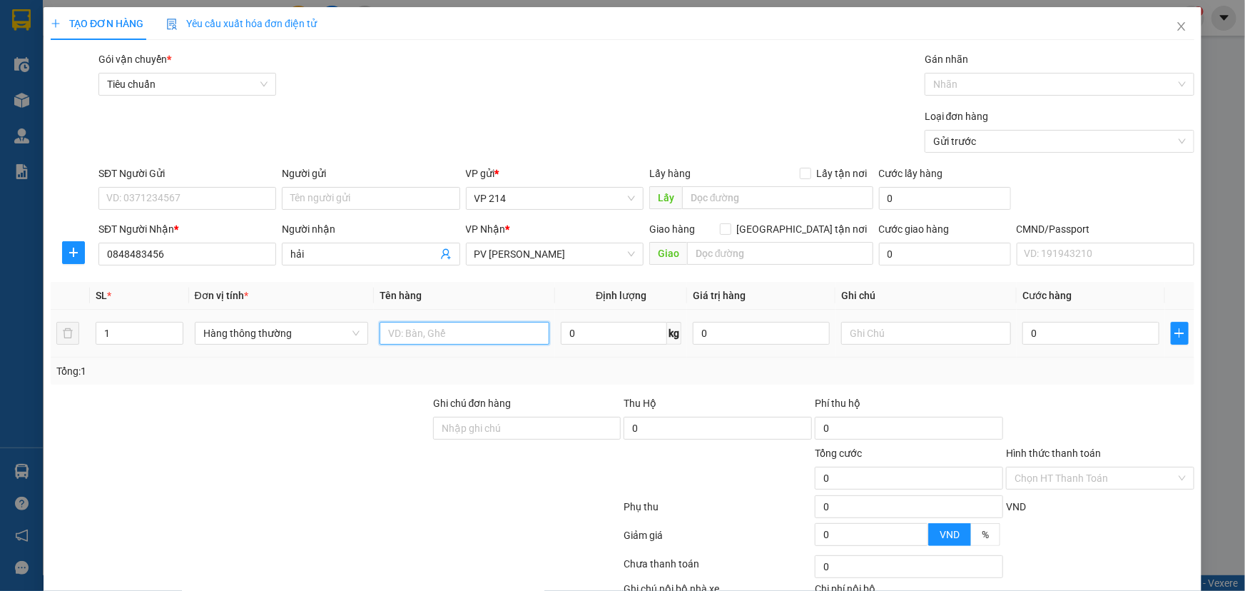
click at [470, 343] on input "text" at bounding box center [465, 333] width 170 height 23
type input "lk"
click at [875, 340] on input "text" at bounding box center [926, 333] width 170 height 23
type input "h"
click at [1106, 322] on input "0" at bounding box center [1091, 333] width 137 height 23
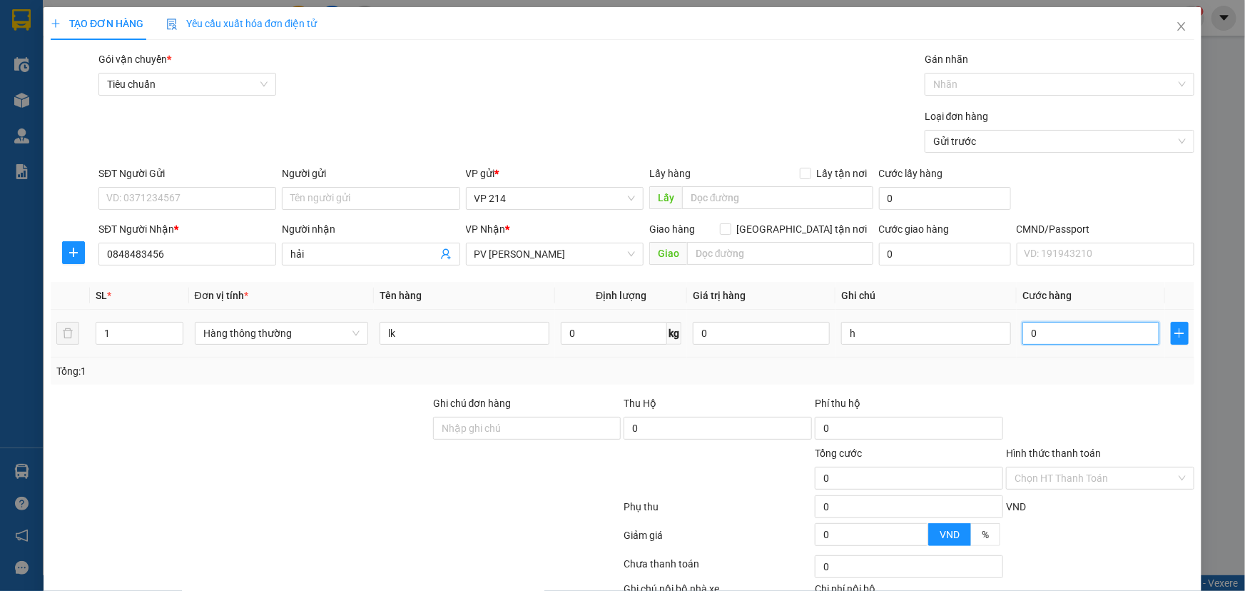
type input "5"
type input "50"
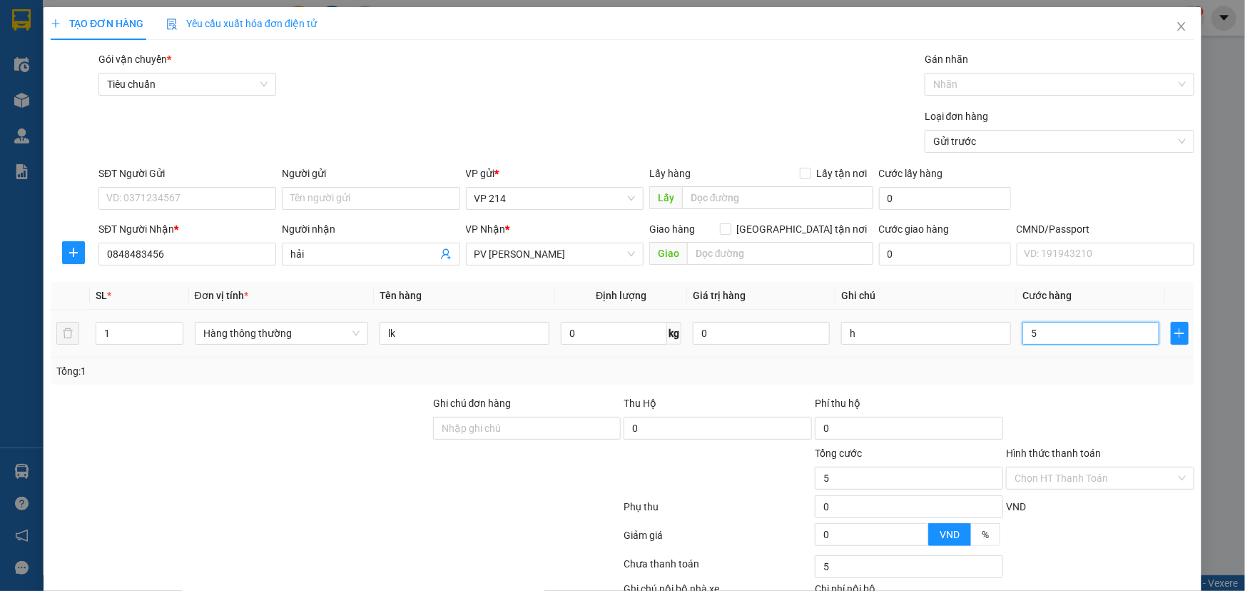
type input "50"
type input "500"
type input "5.000"
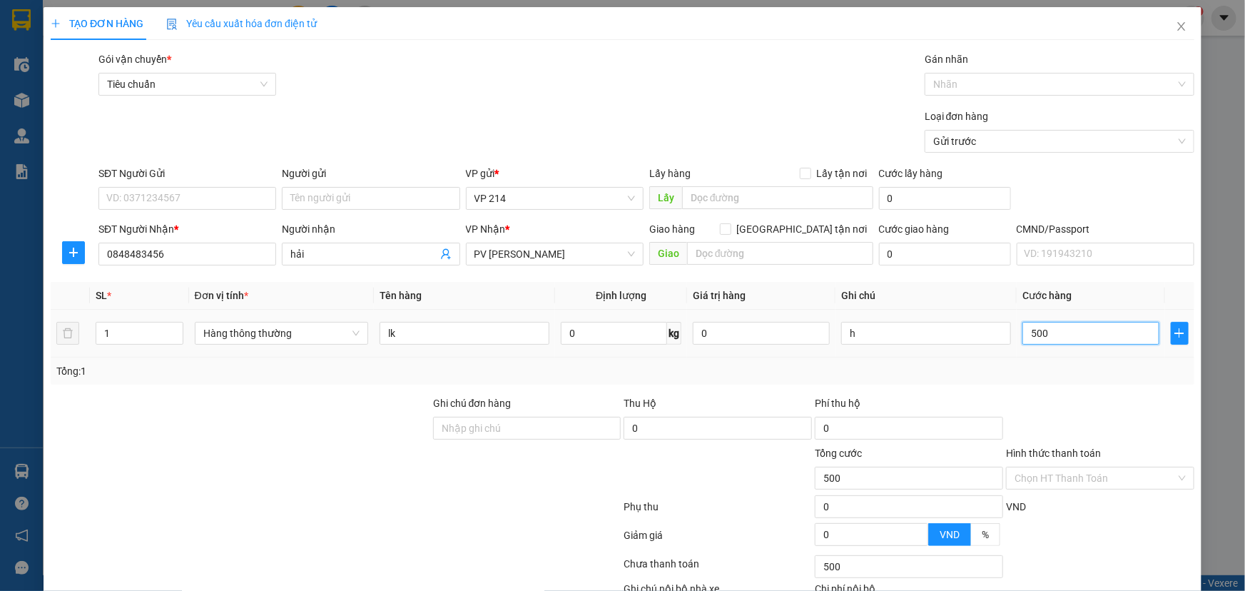
type input "5.000"
type input "50.000"
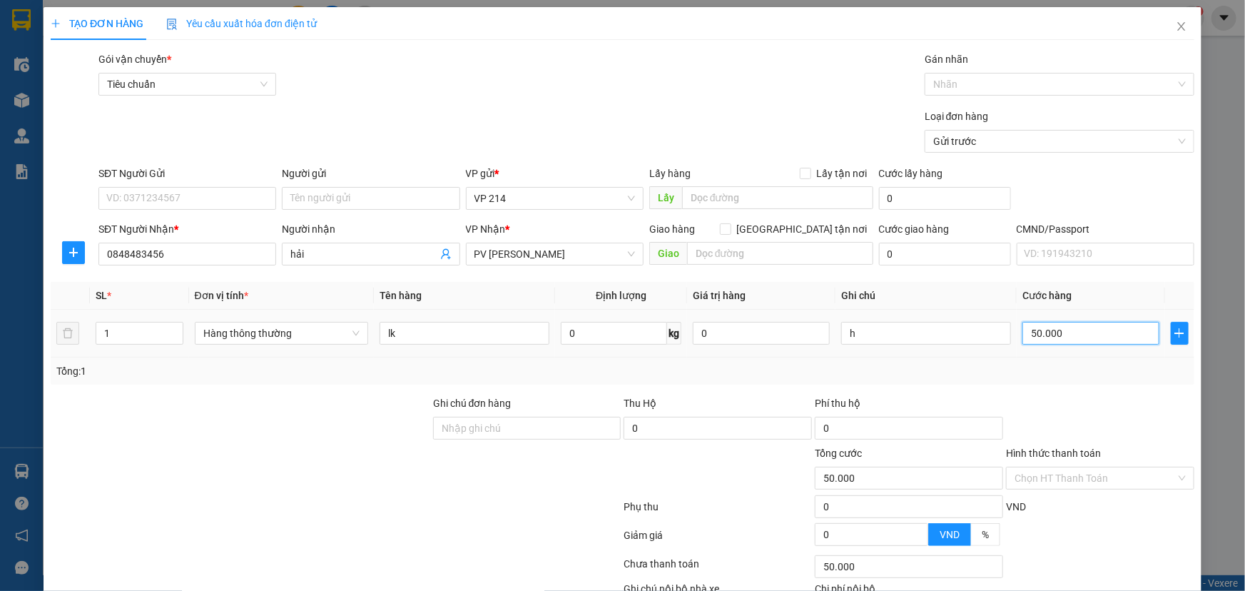
scroll to position [94, 0]
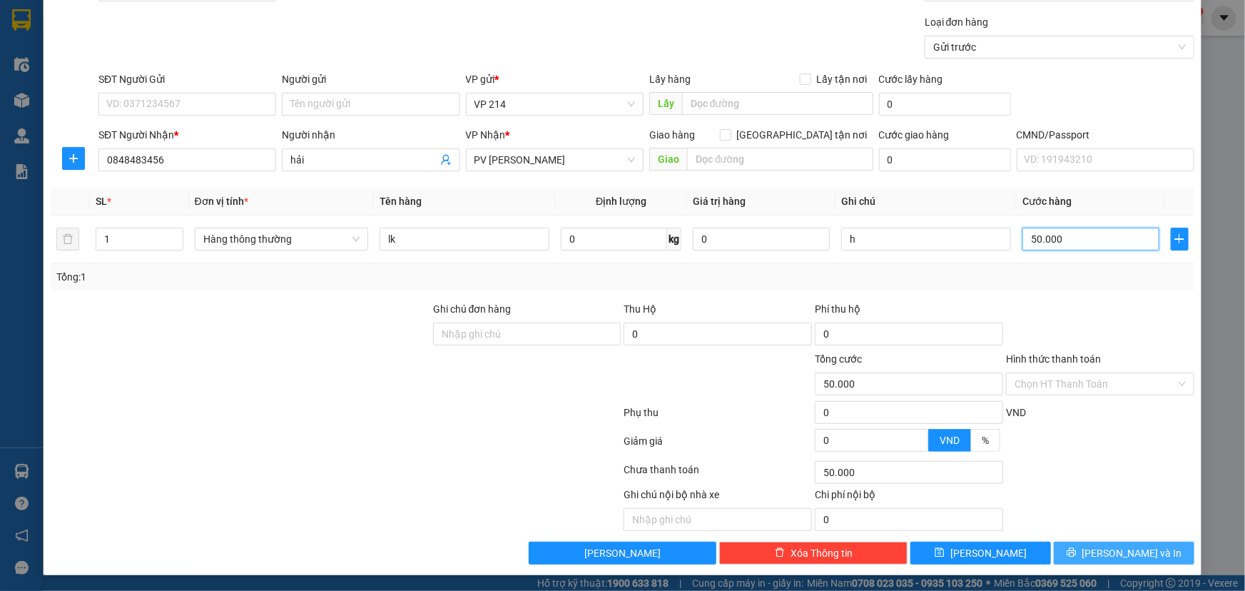
type input "50.000"
click at [1074, 556] on button "[PERSON_NAME] và In" at bounding box center [1124, 553] width 141 height 23
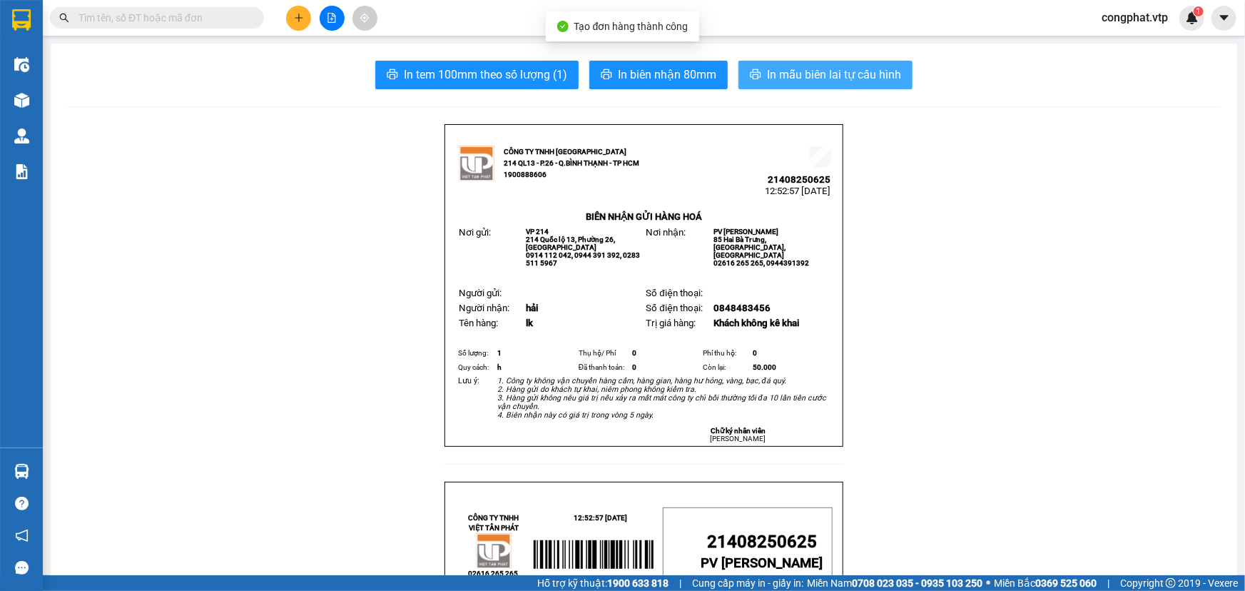
click at [801, 66] on span "In mẫu biên lai tự cấu hình" at bounding box center [834, 75] width 134 height 18
